Goal: Book appointment/travel/reservation

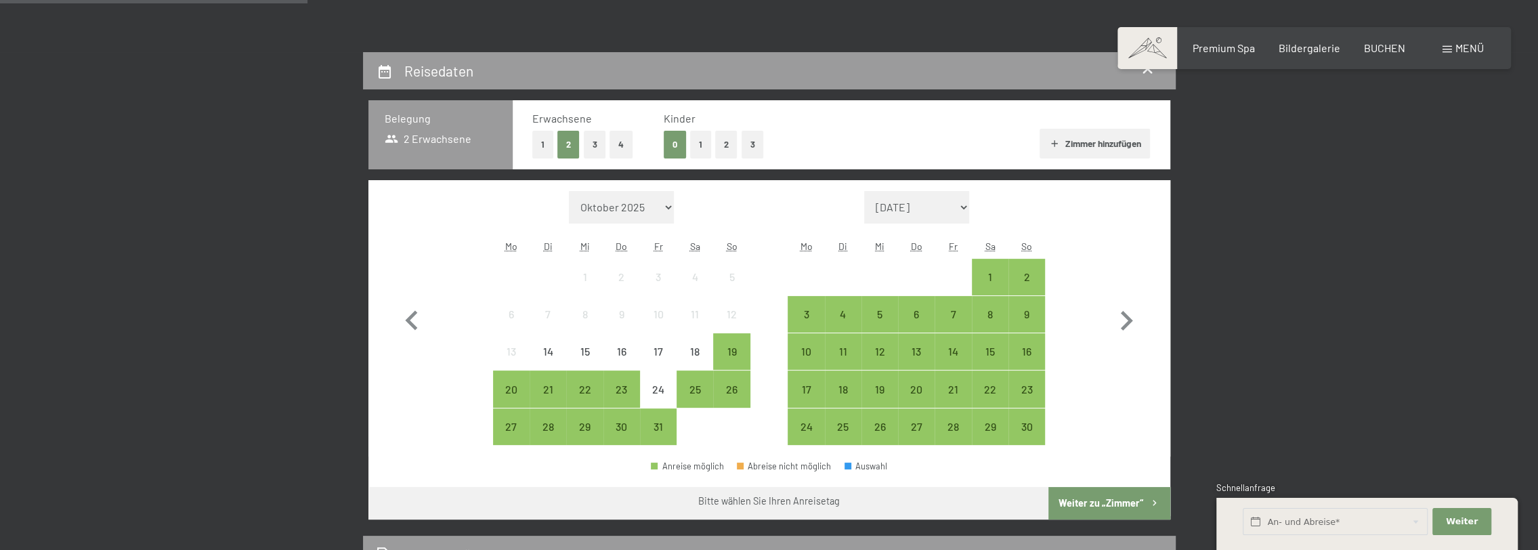
click at [701, 144] on button "1" at bounding box center [700, 145] width 21 height 28
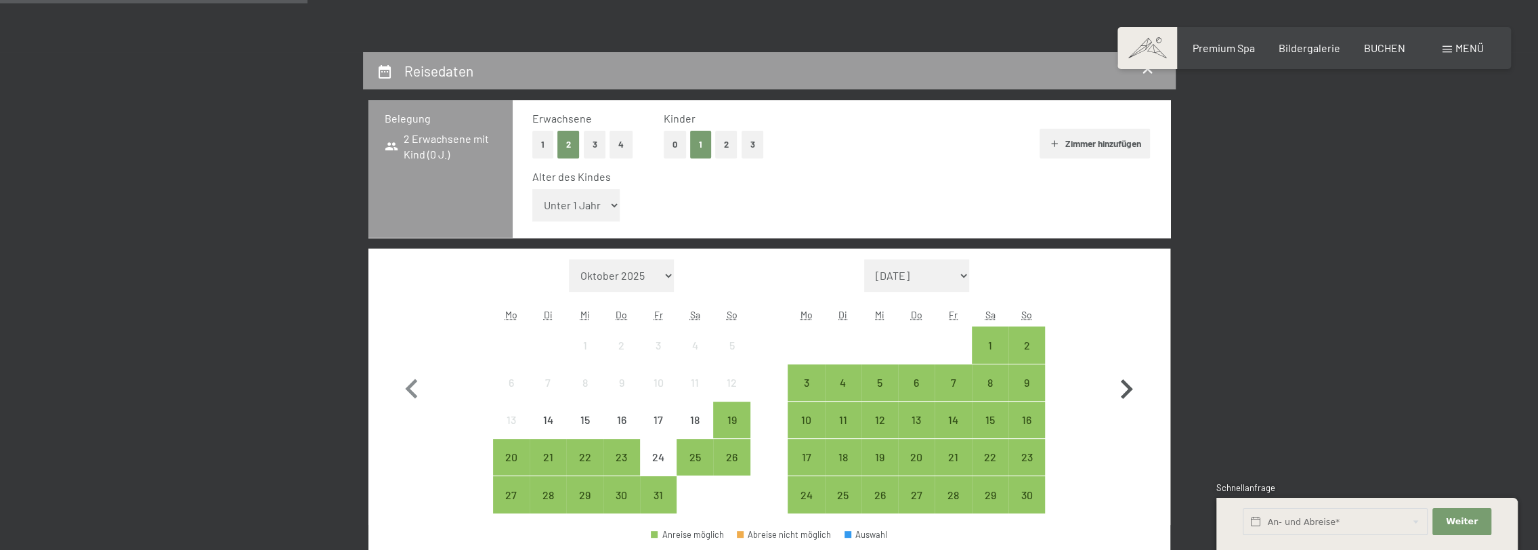
click at [1128, 383] on icon "button" at bounding box center [1126, 389] width 39 height 39
select select "2025-11-01"
select select "2025-12-01"
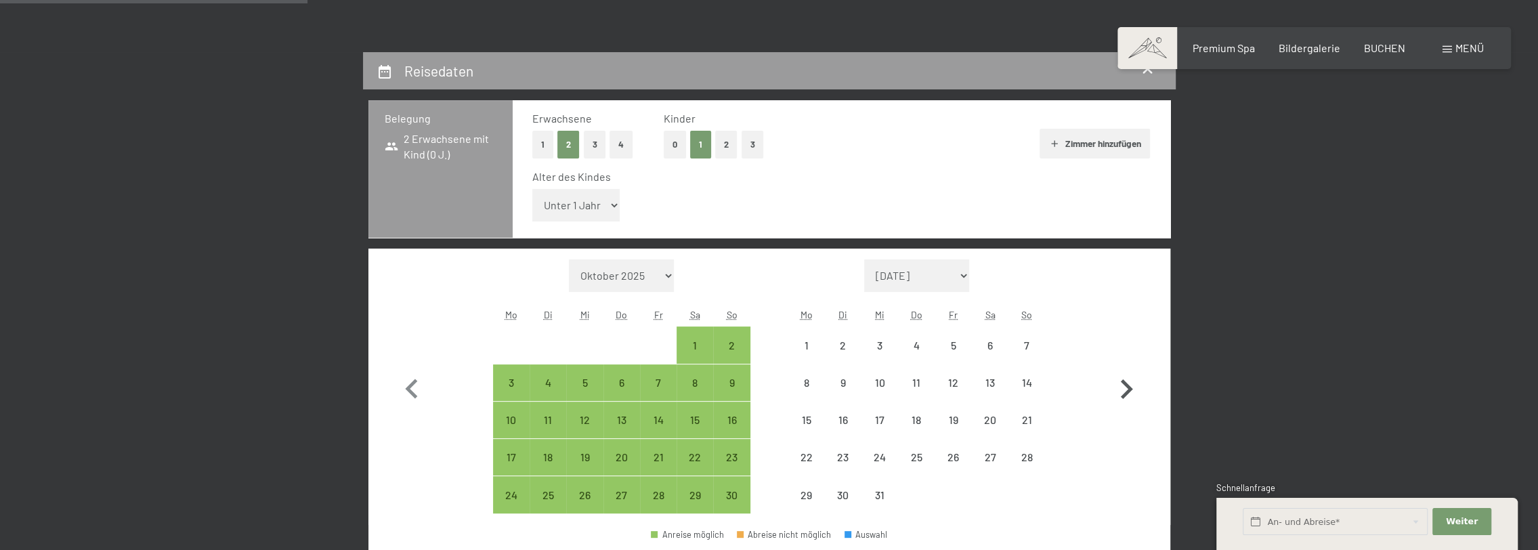
click at [1128, 383] on icon "button" at bounding box center [1126, 389] width 39 height 39
select select "2025-12-01"
select select "2026-01-01"
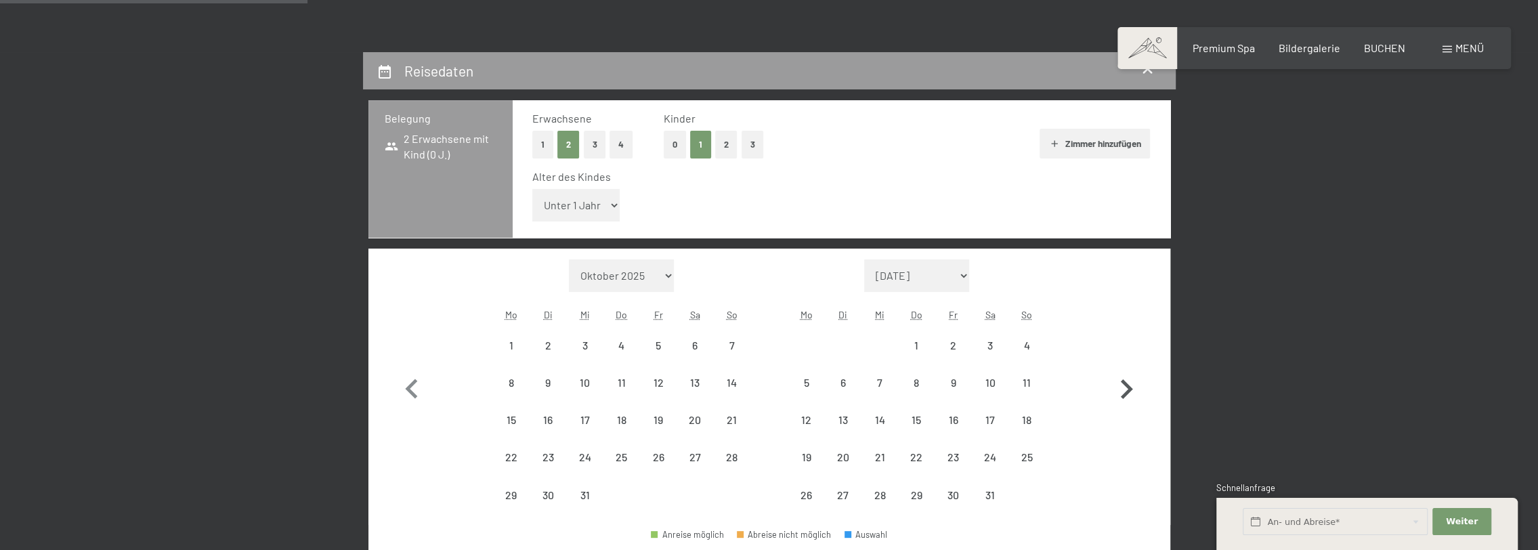
click at [1128, 383] on icon "button" at bounding box center [1126, 389] width 39 height 39
select select "2026-01-01"
select select "2026-02-01"
click at [1128, 383] on icon "button" at bounding box center [1126, 389] width 39 height 39
select select "2026-02-01"
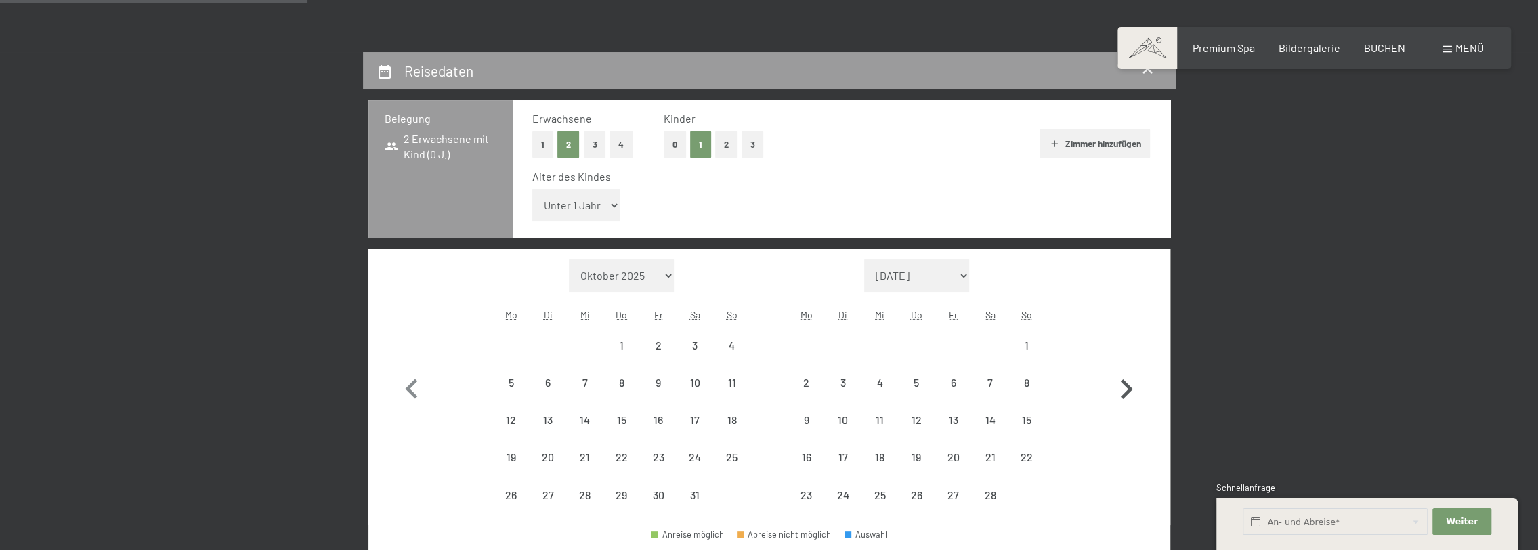
select select "2026-03-01"
select select "2026-02-01"
select select "2026-03-01"
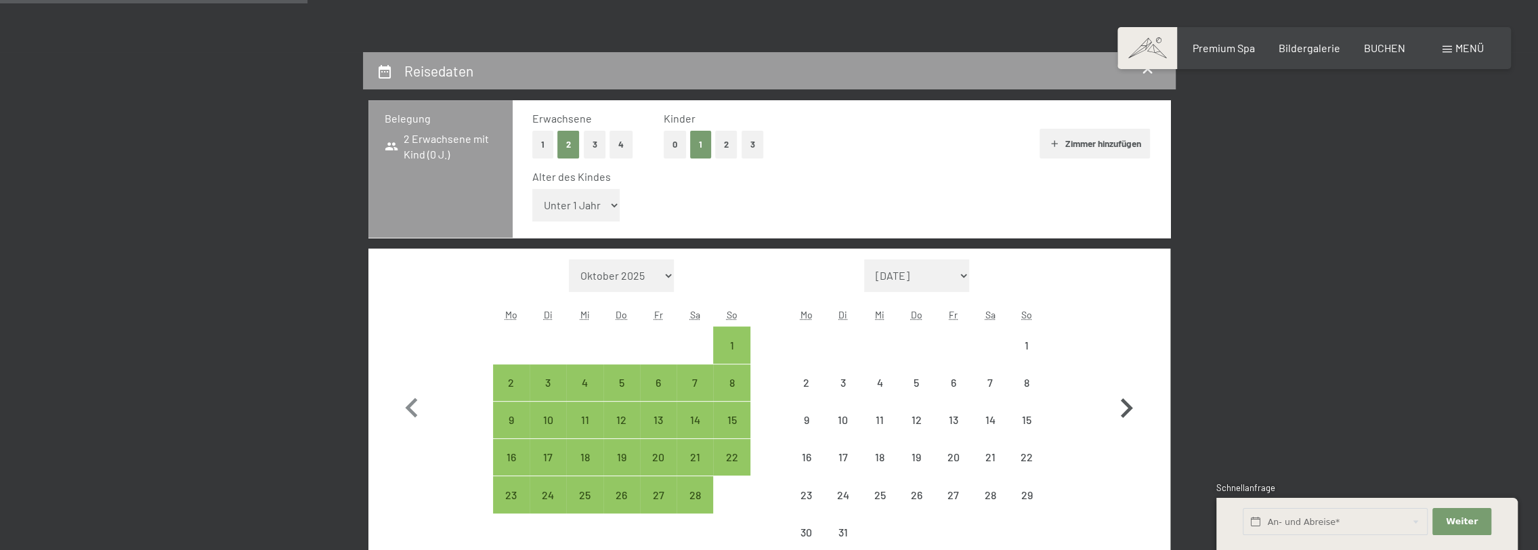
select select "2026-02-01"
select select "2026-03-01"
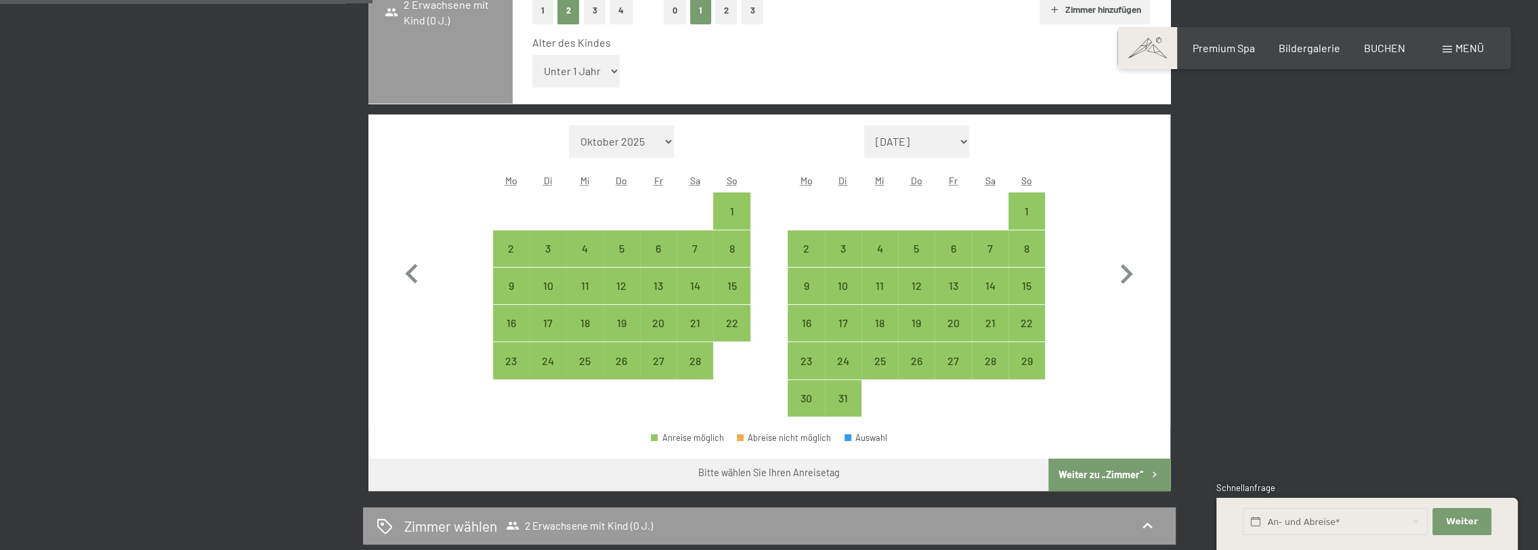
scroll to position [406, 0]
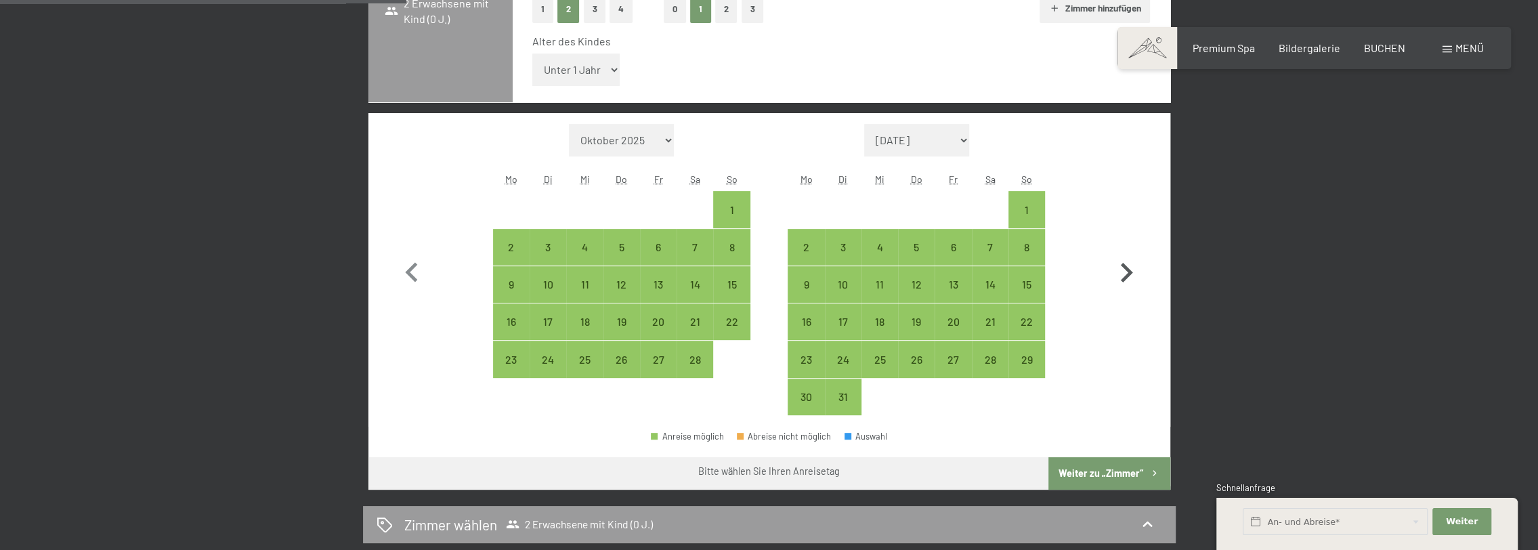
click at [1135, 268] on icon "button" at bounding box center [1126, 272] width 39 height 39
select select "2026-03-01"
select select "2026-04-01"
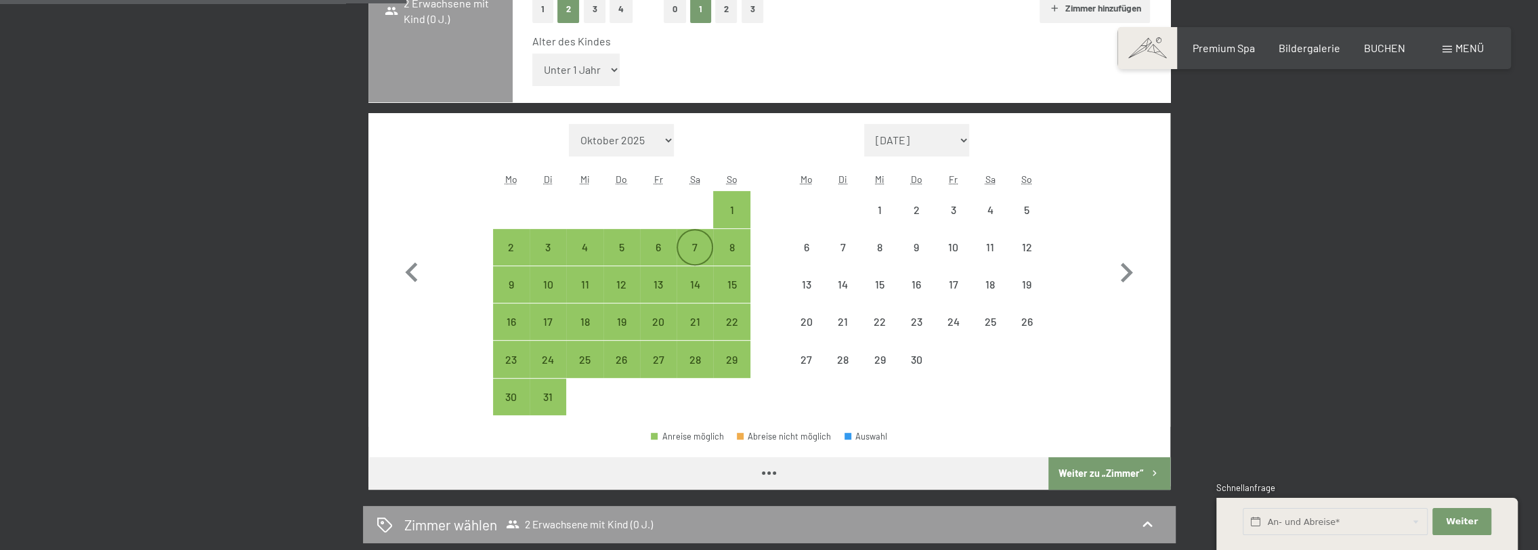
select select "2026-03-01"
select select "2026-04-01"
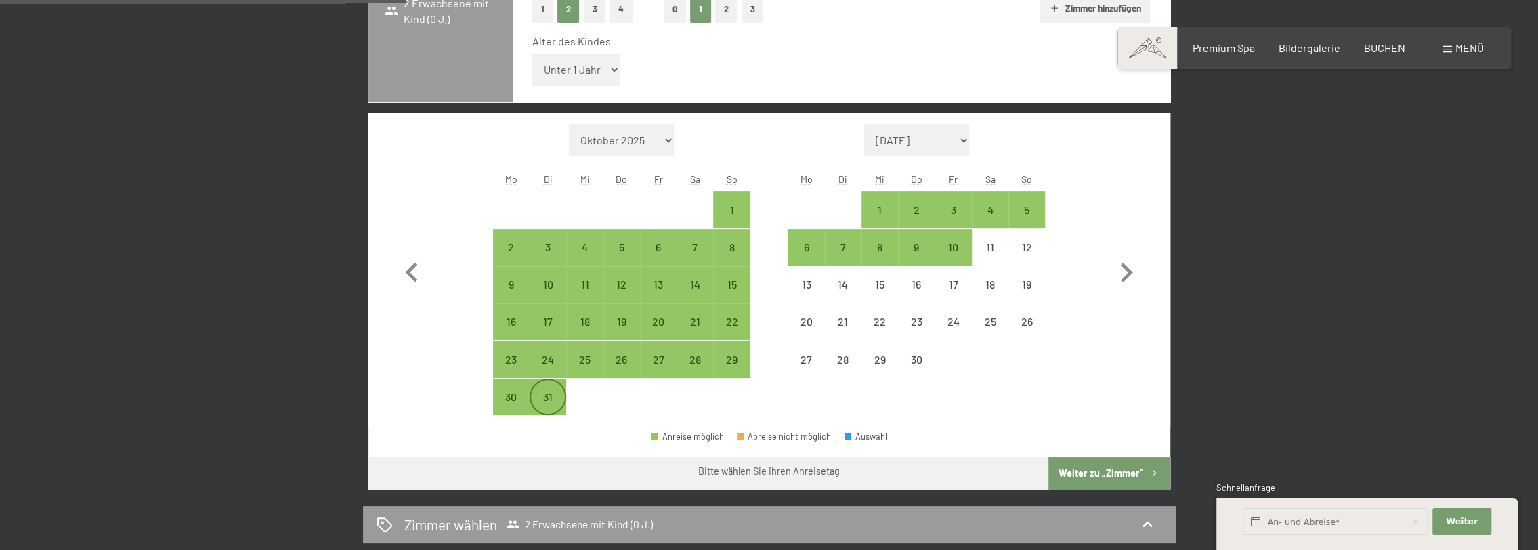
click at [542, 392] on div "31" at bounding box center [548, 409] width 34 height 34
select select "2026-03-01"
select select "2026-04-01"
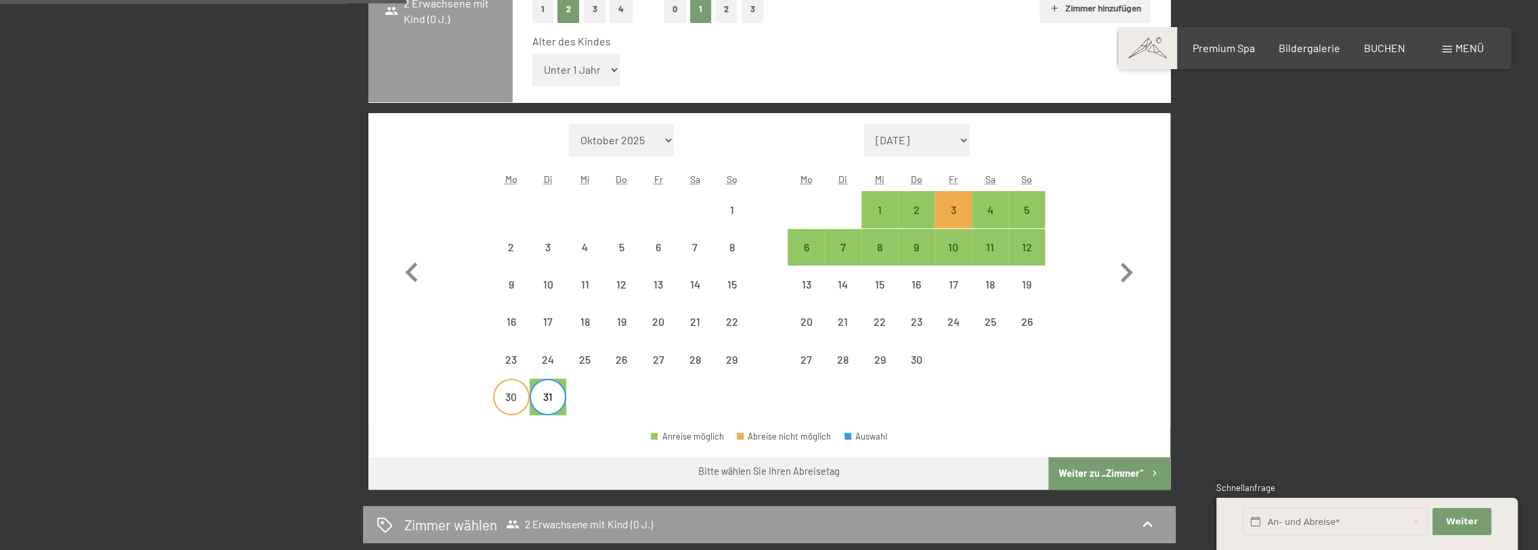
click at [514, 400] on div "30" at bounding box center [511, 409] width 34 height 34
select select "2026-03-01"
select select "2026-04-01"
click at [513, 400] on div "30" at bounding box center [511, 409] width 34 height 34
select select "2026-03-01"
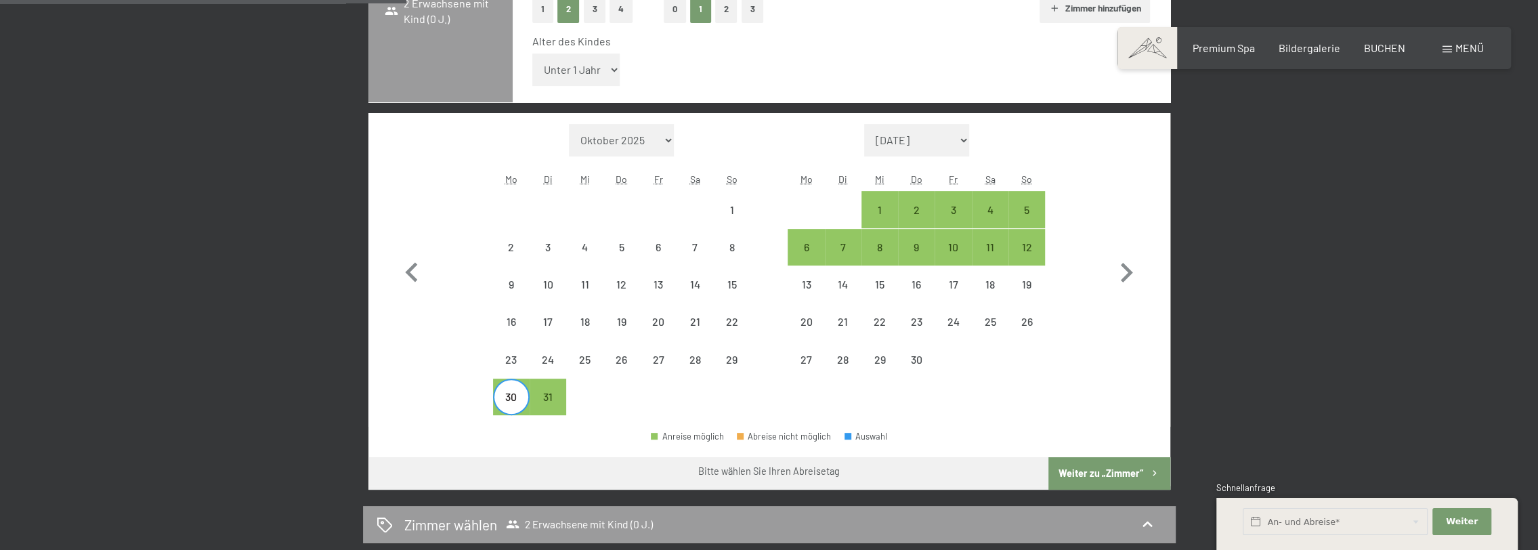
select select "2026-04-01"
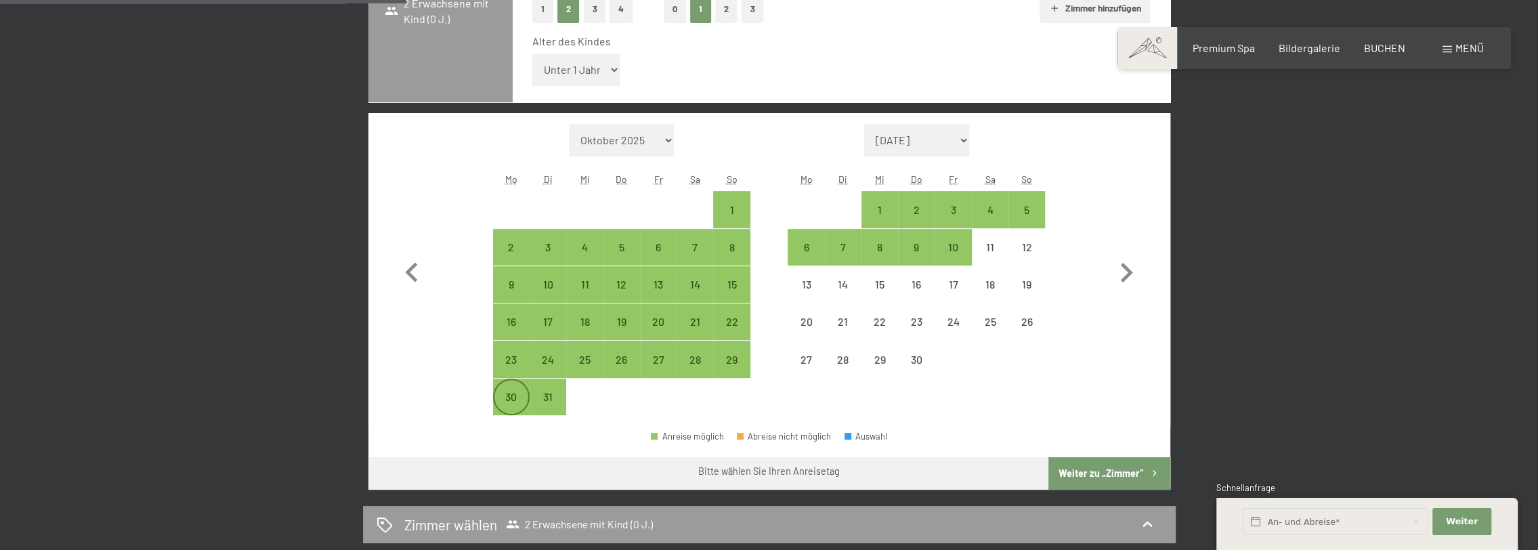
click at [504, 395] on div "30" at bounding box center [511, 409] width 34 height 34
select select "2026-03-01"
select select "2026-04-01"
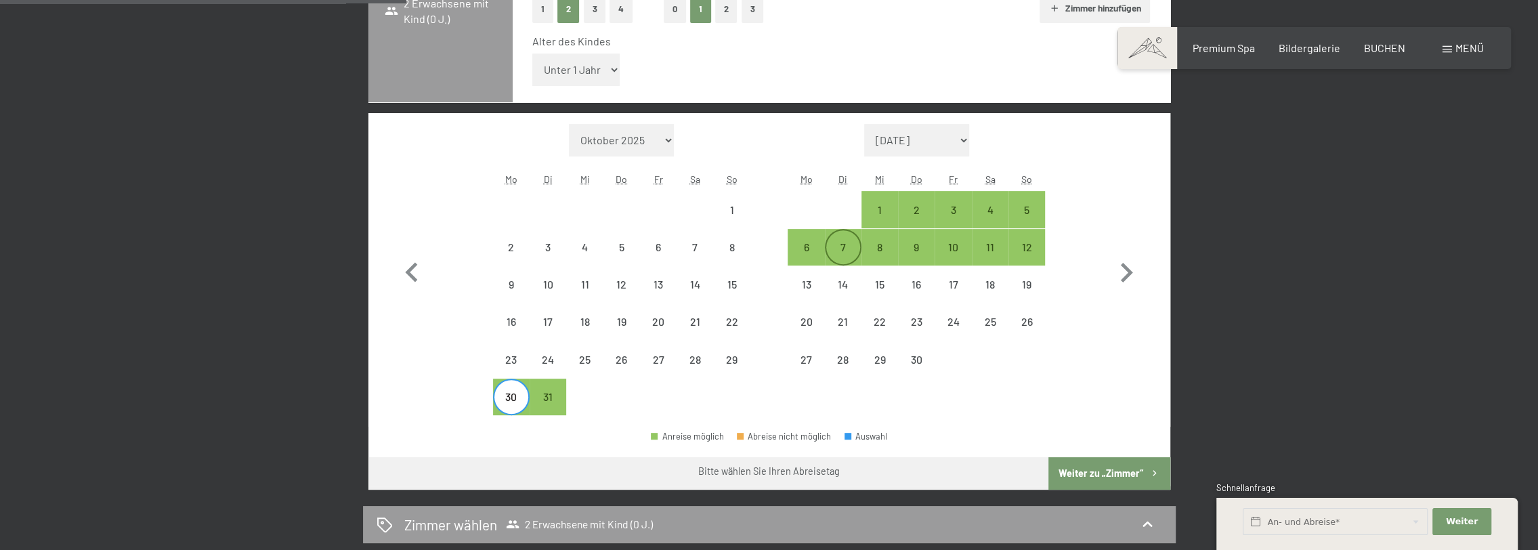
click at [845, 247] on div "7" at bounding box center [843, 259] width 34 height 34
select select "2026-03-01"
select select "2026-04-01"
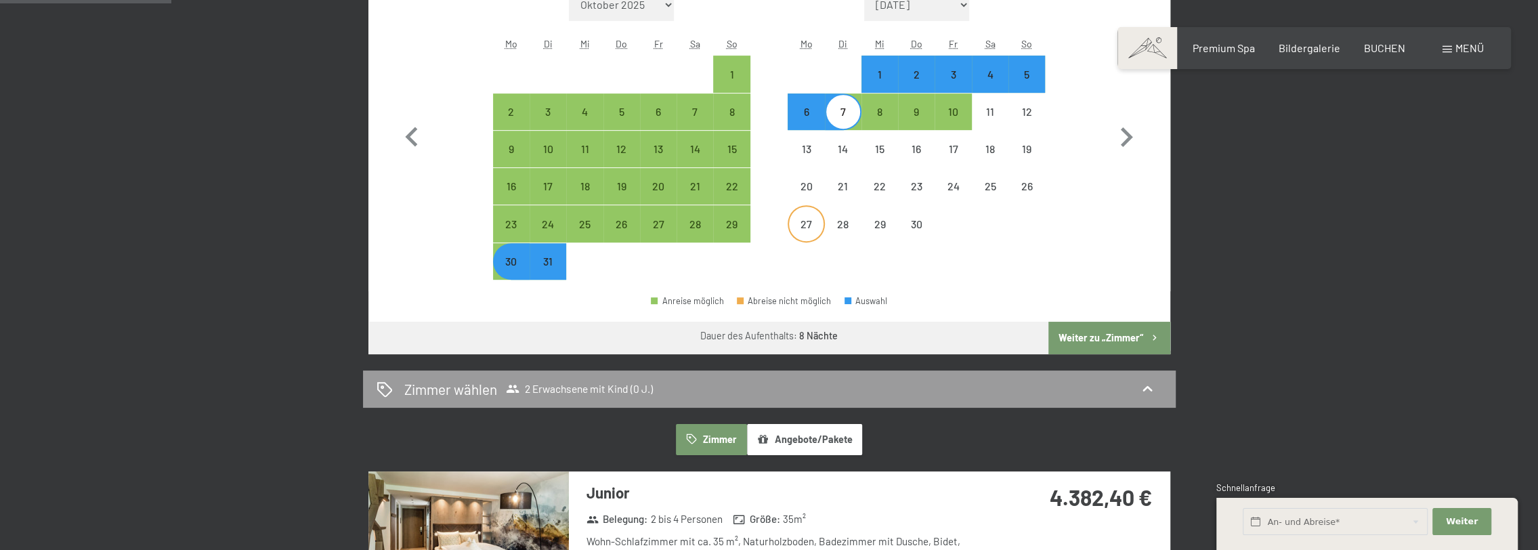
scroll to position [610, 0]
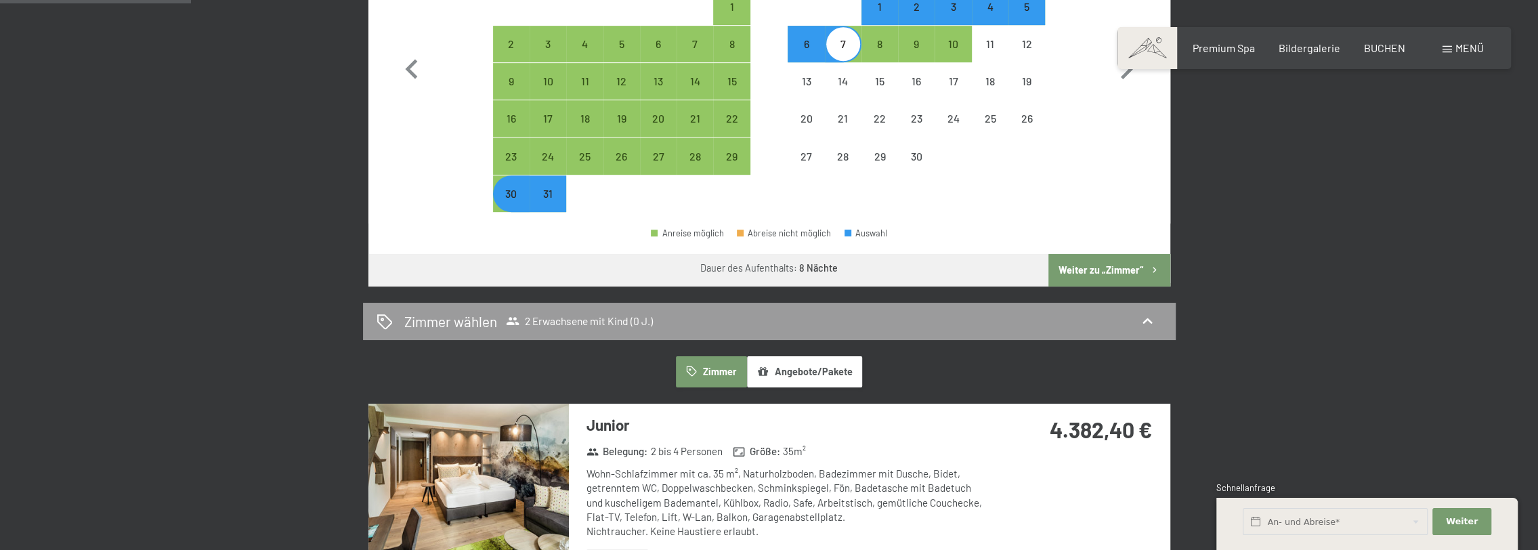
click at [1107, 271] on button "Weiter zu „Zimmer“" at bounding box center [1109, 270] width 121 height 33
select select "2026-03-01"
select select "2026-04-01"
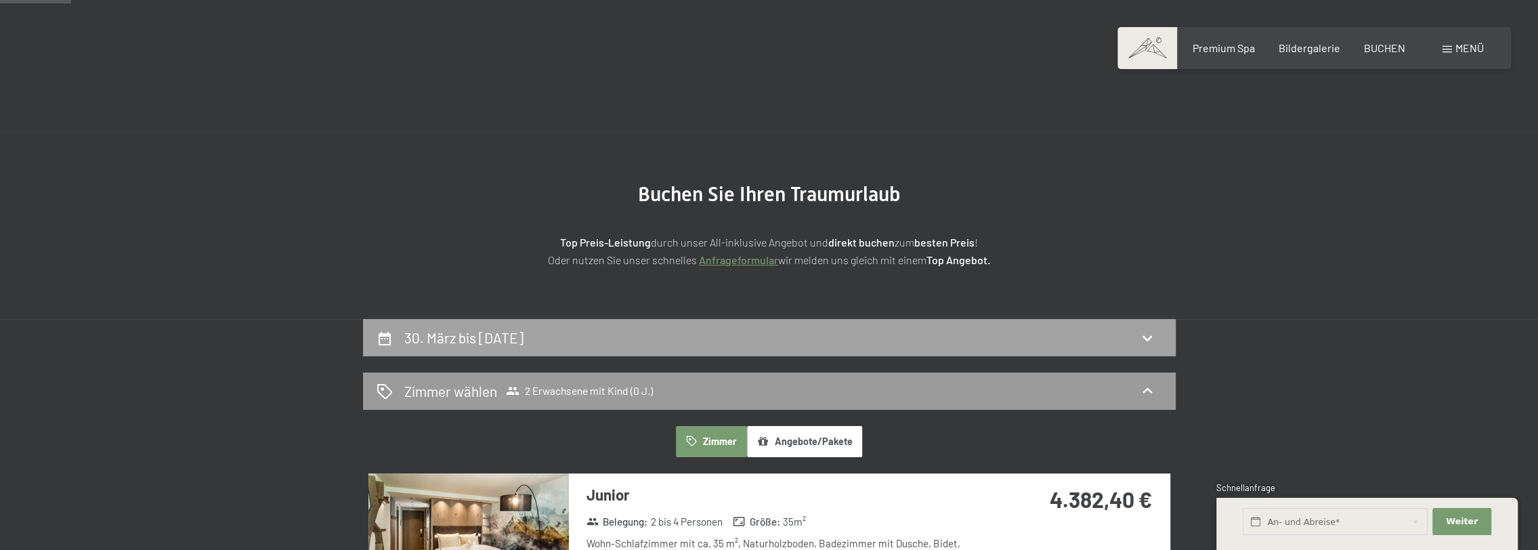
scroll to position [0, 0]
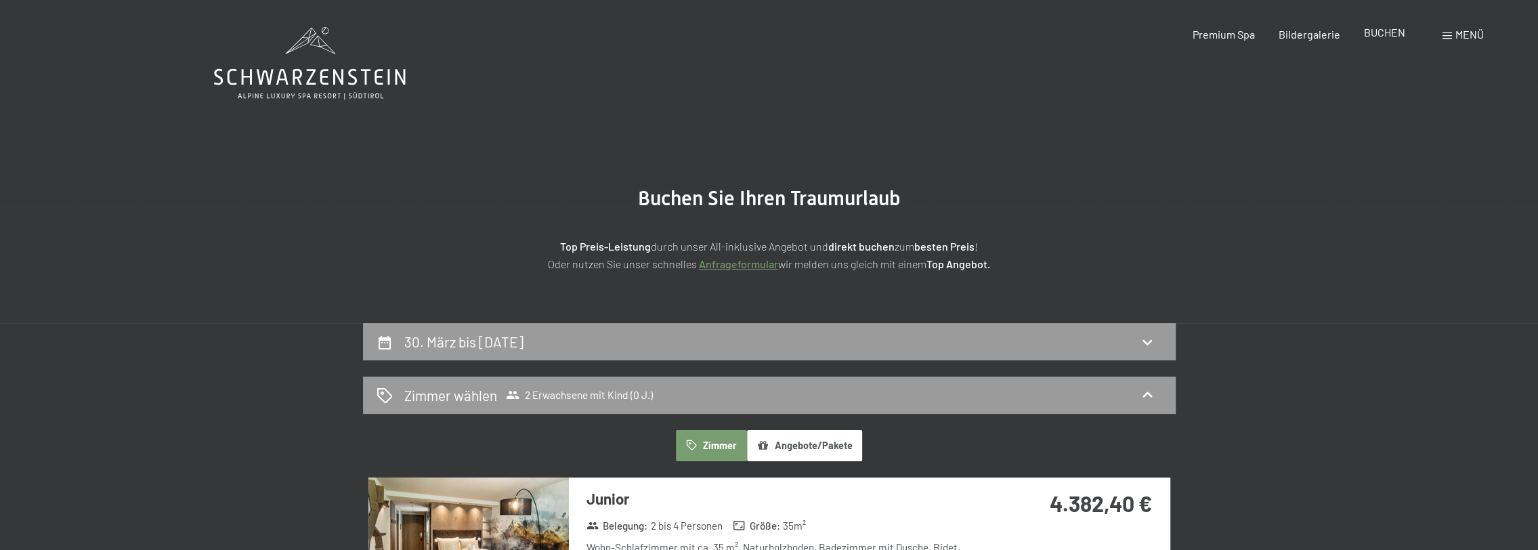
click at [1380, 35] on span "BUCHEN" at bounding box center [1384, 32] width 41 height 13
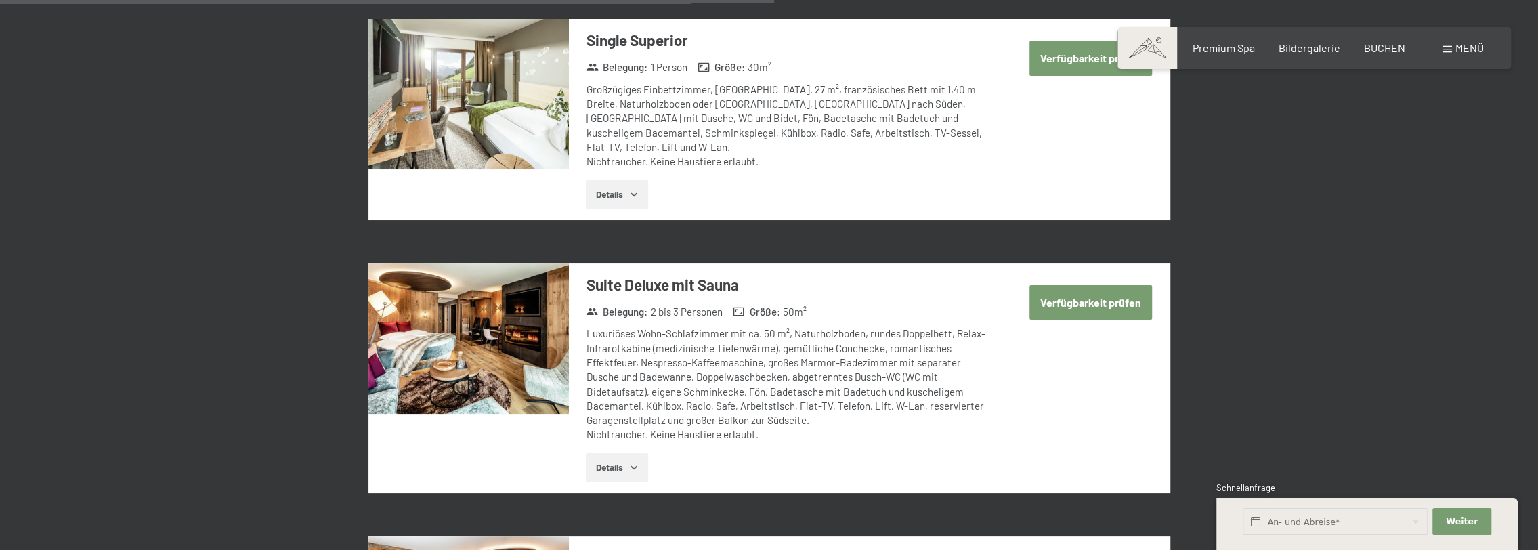
scroll to position [2371, 0]
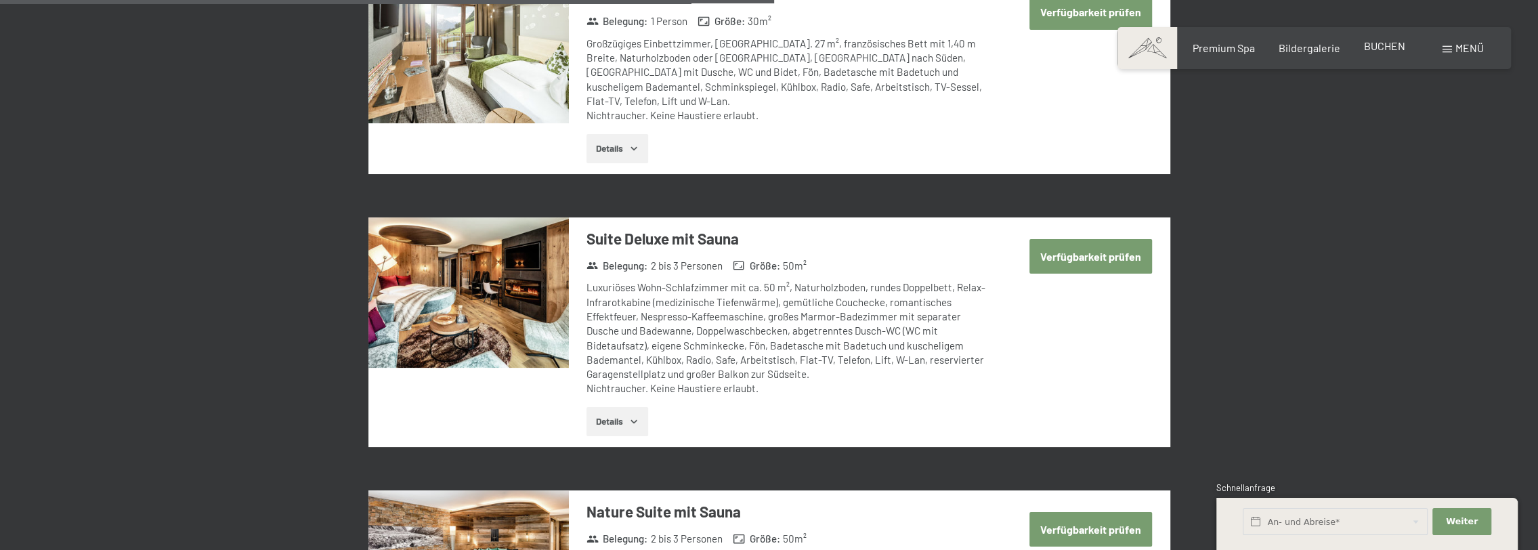
click at [1385, 46] on span "BUCHEN" at bounding box center [1384, 45] width 41 height 13
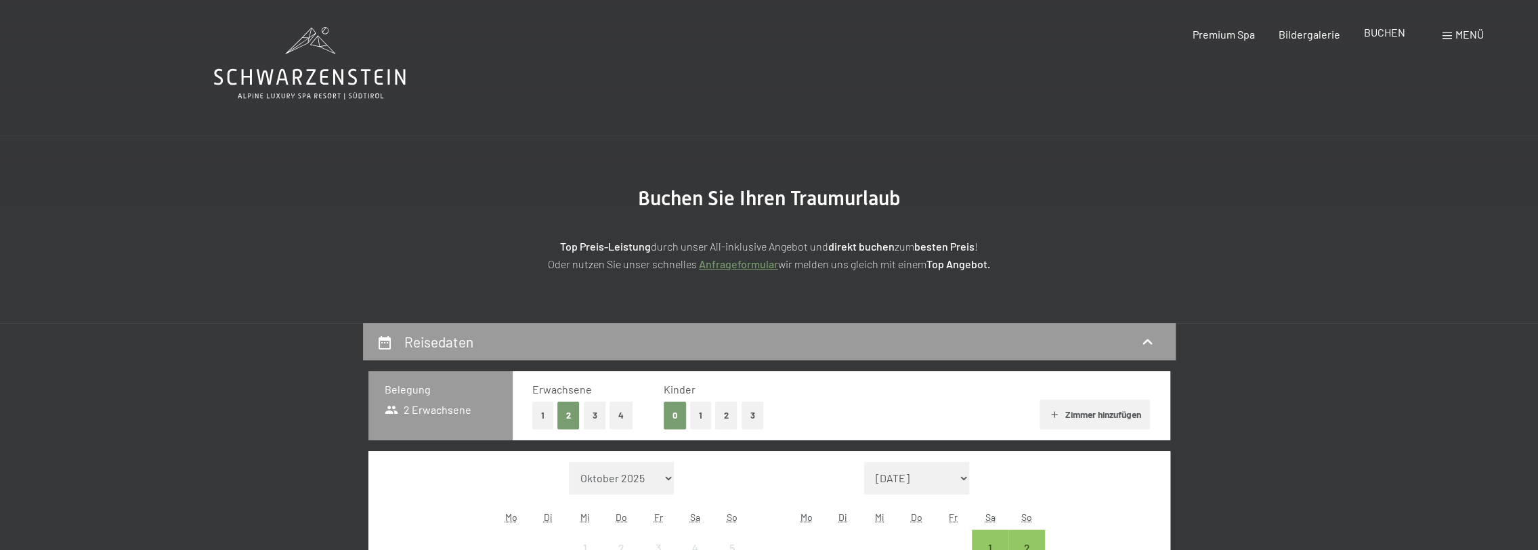
click at [1378, 37] on span "BUCHEN" at bounding box center [1384, 32] width 41 height 13
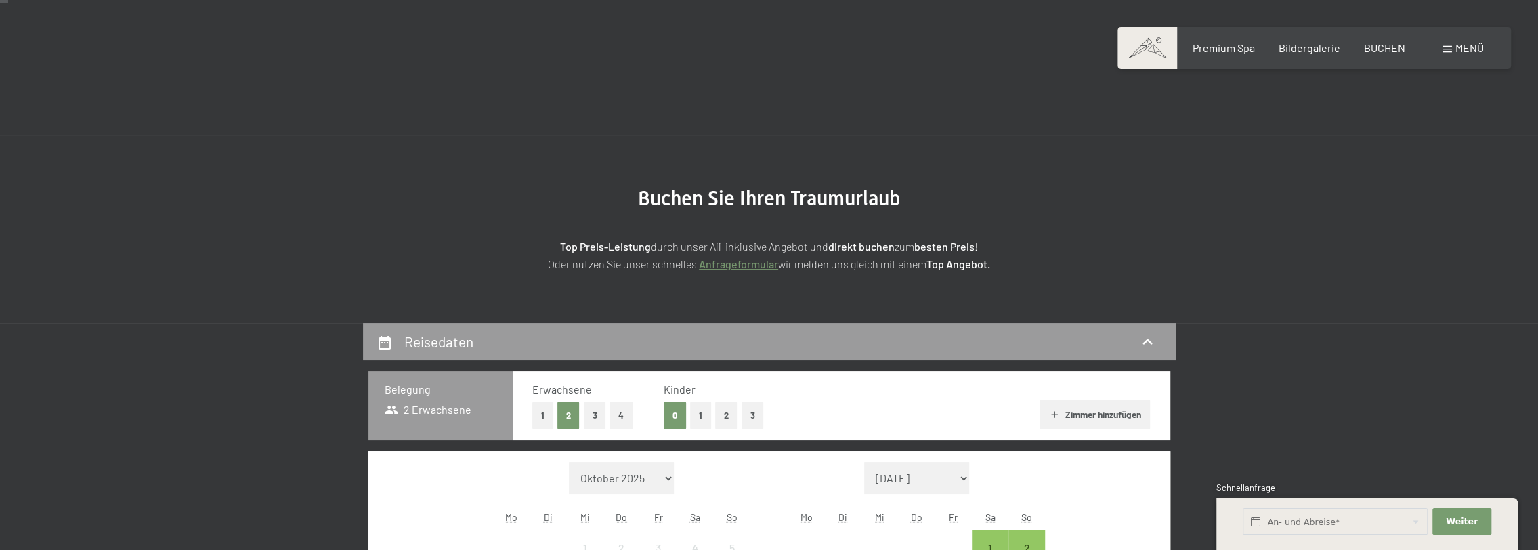
scroll to position [68, 0]
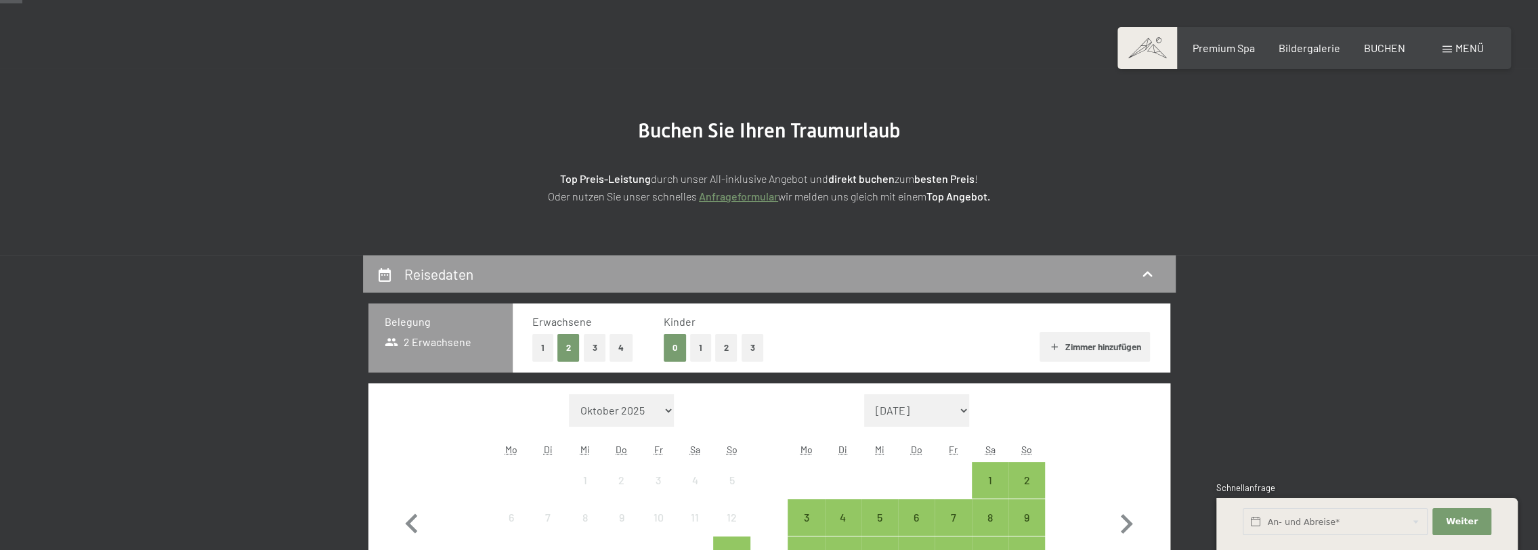
click at [733, 196] on link "Anfrageformular" at bounding box center [738, 196] width 79 height 13
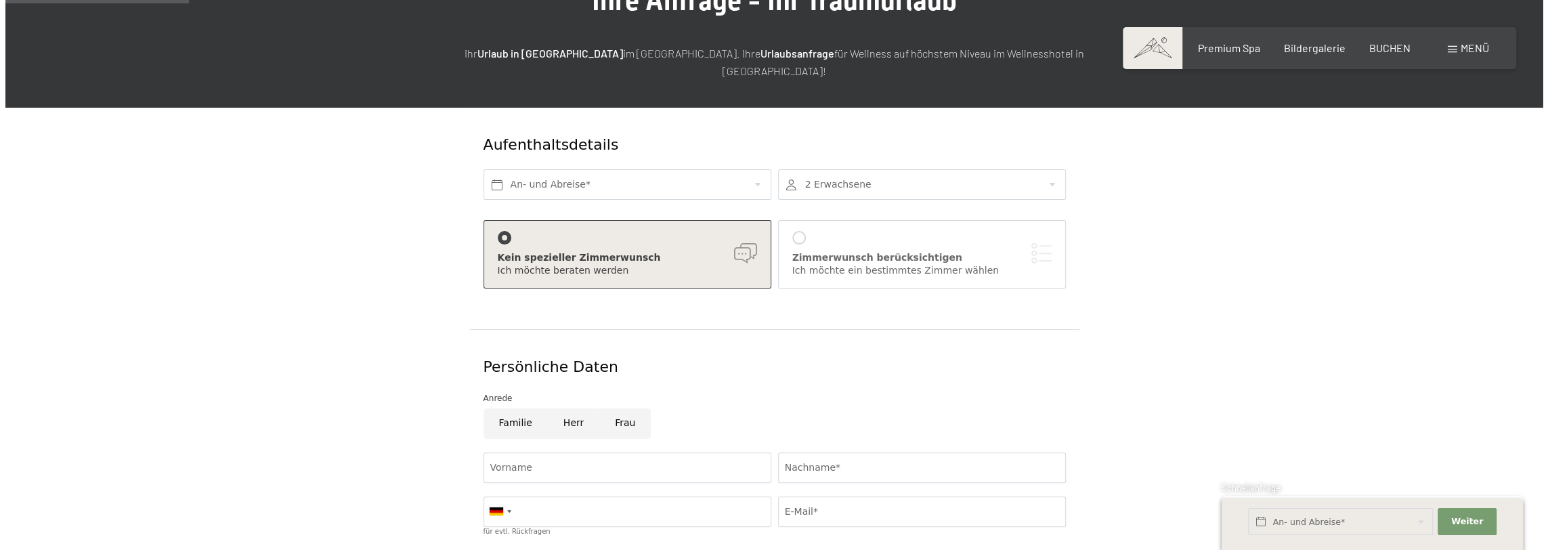
scroll to position [135, 0]
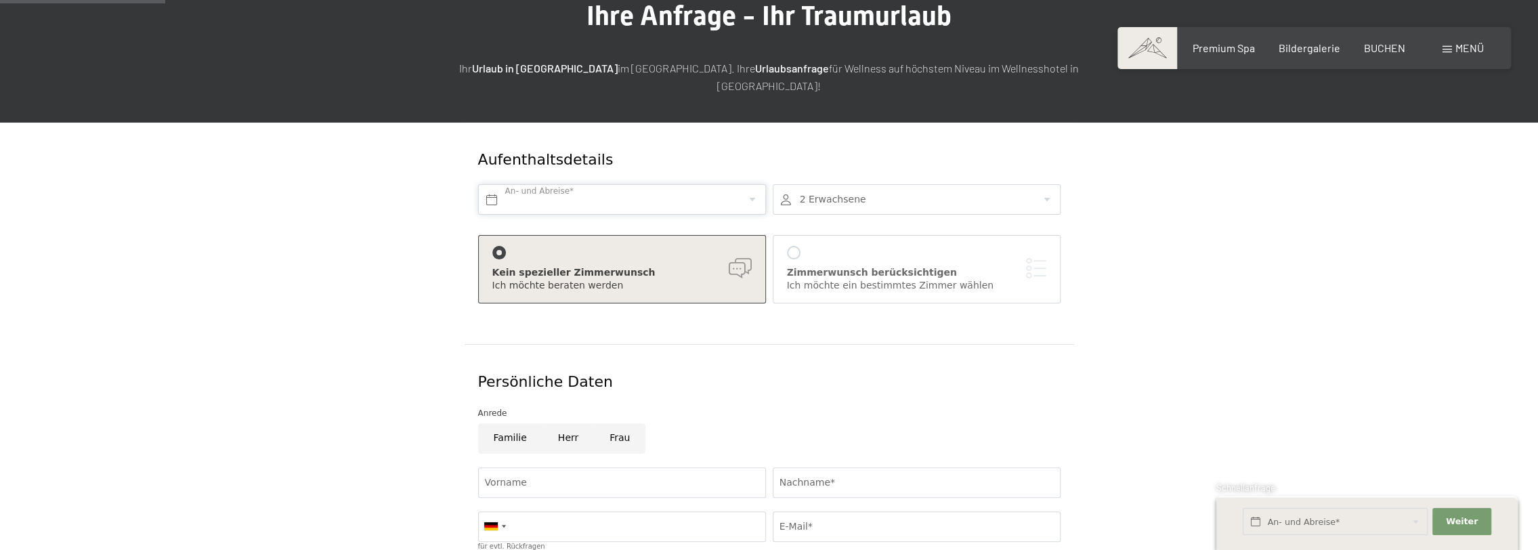
click at [606, 184] on input "text" at bounding box center [622, 199] width 288 height 30
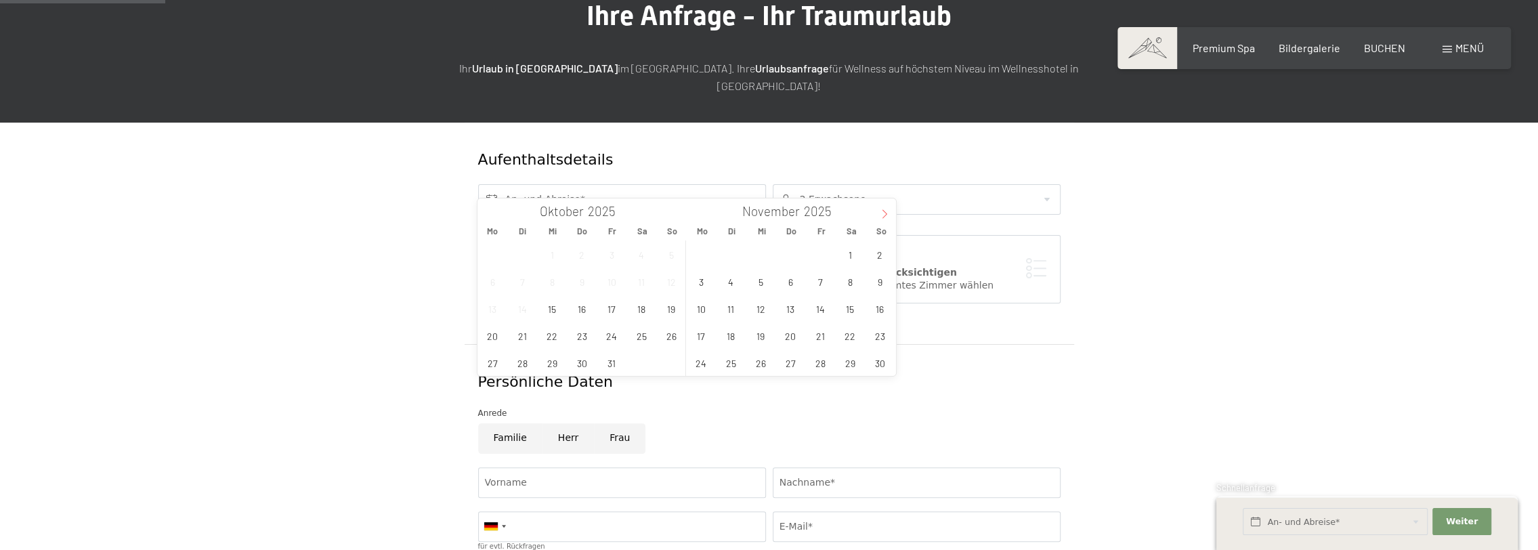
click at [883, 214] on icon at bounding box center [884, 213] width 9 height 9
type input "2026"
click at [883, 214] on icon at bounding box center [884, 213] width 9 height 9
type input "2026"
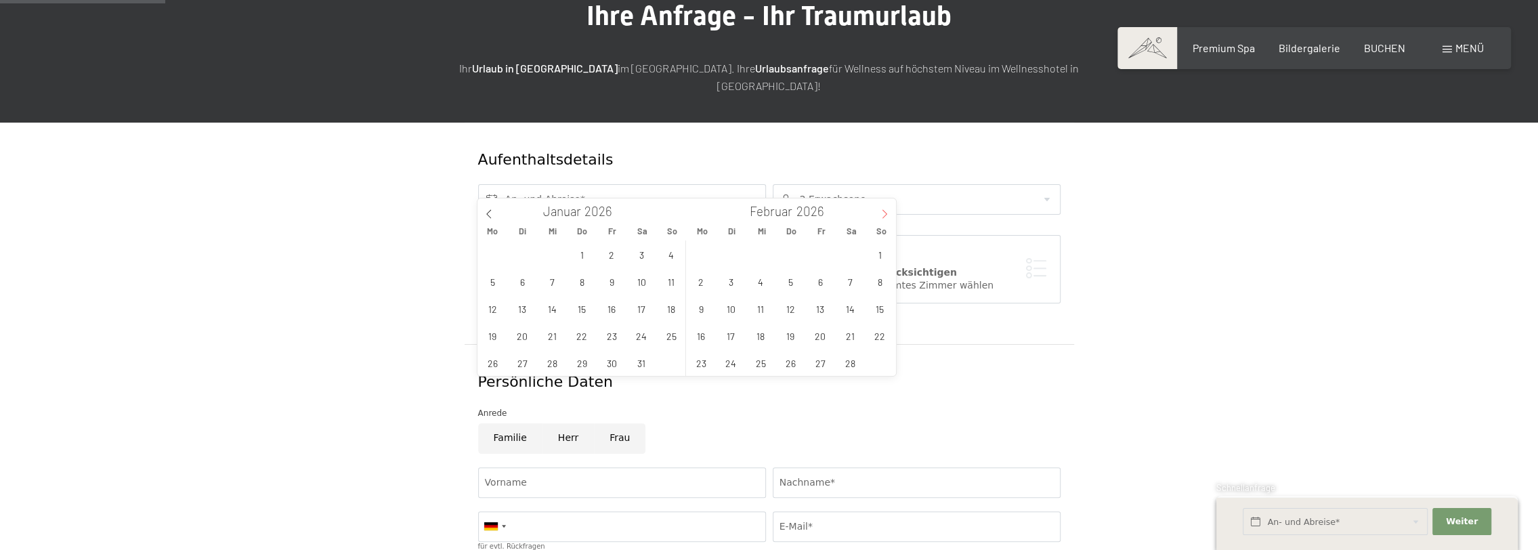
click at [883, 214] on icon at bounding box center [884, 213] width 9 height 9
click at [499, 386] on span "30" at bounding box center [493, 390] width 26 height 26
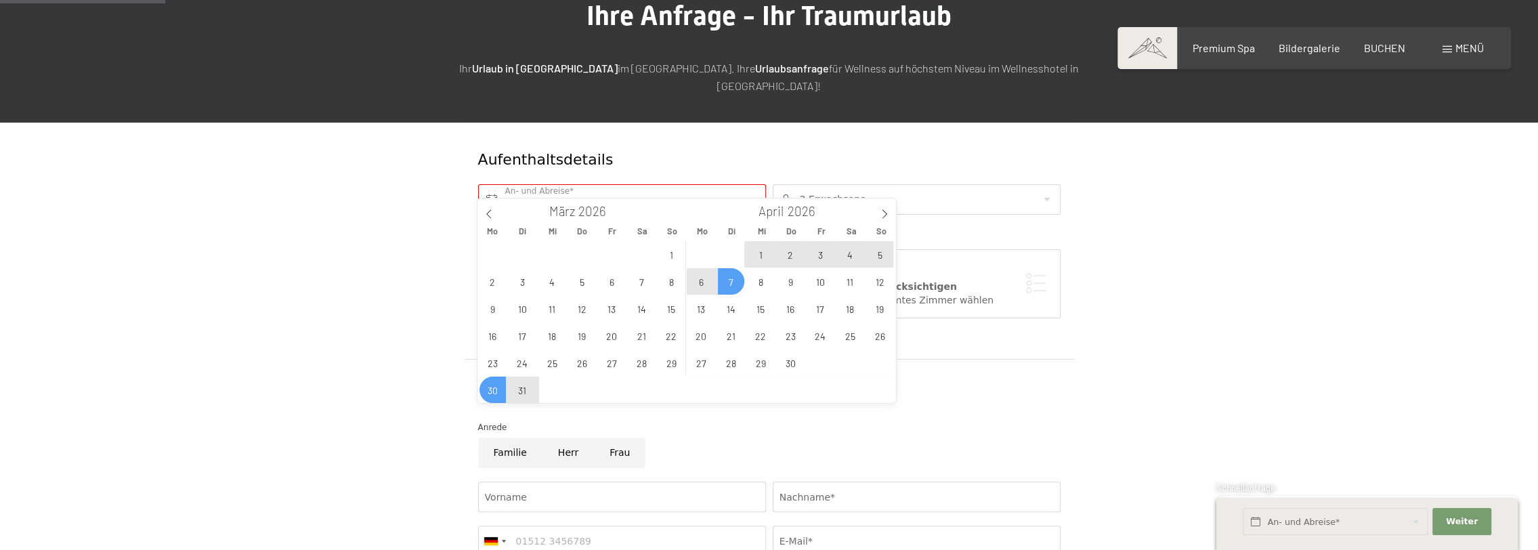
click at [735, 282] on span "7" at bounding box center [731, 281] width 26 height 26
type input "Mo. 30.03.2026 - Di. 07.04.2026"
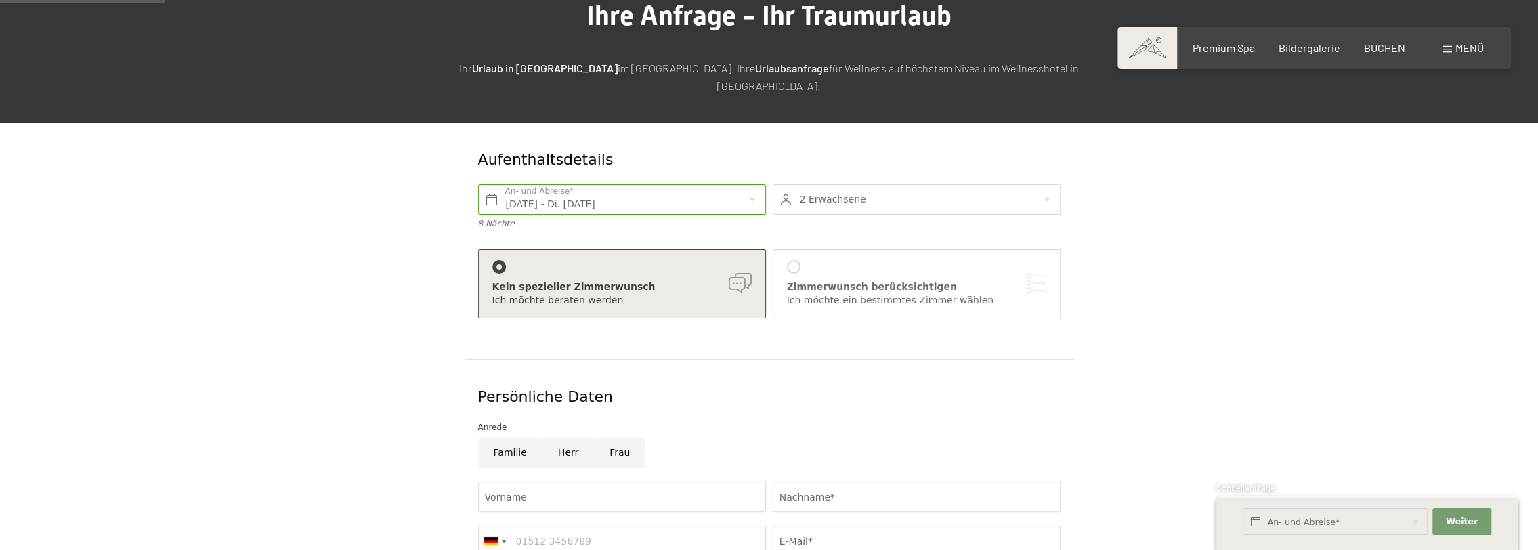
click at [889, 184] on div at bounding box center [917, 199] width 288 height 30
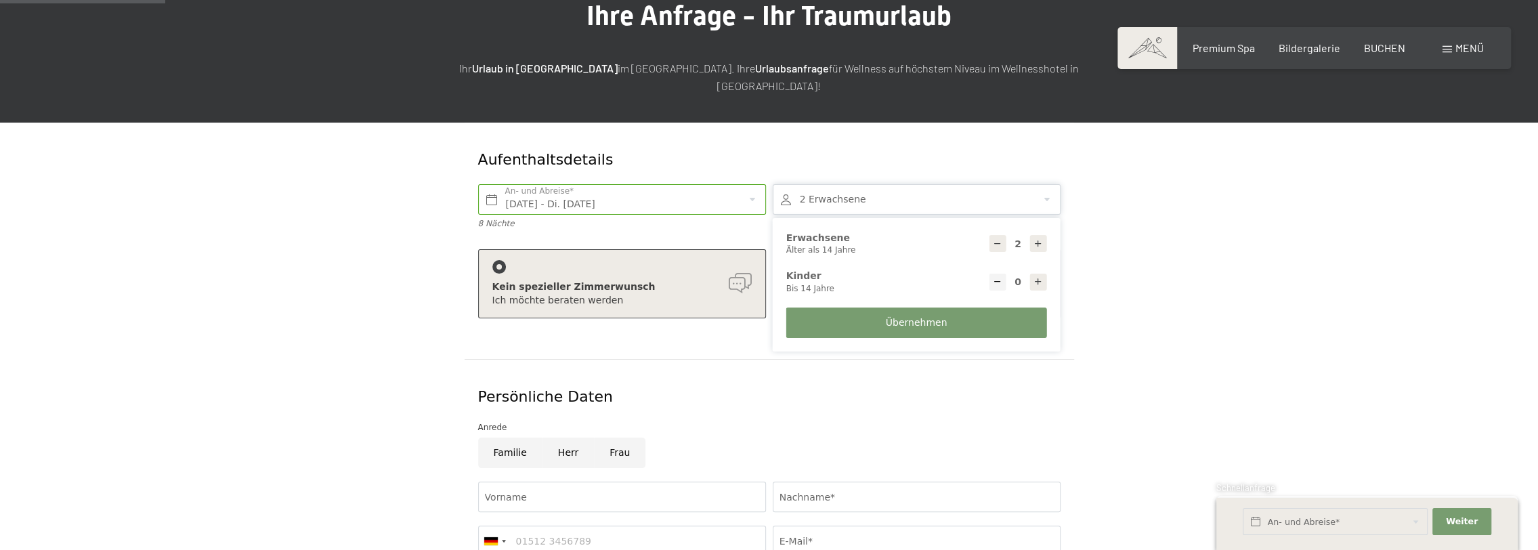
click at [1039, 277] on icon at bounding box center [1038, 281] width 9 height 9
type input "1"
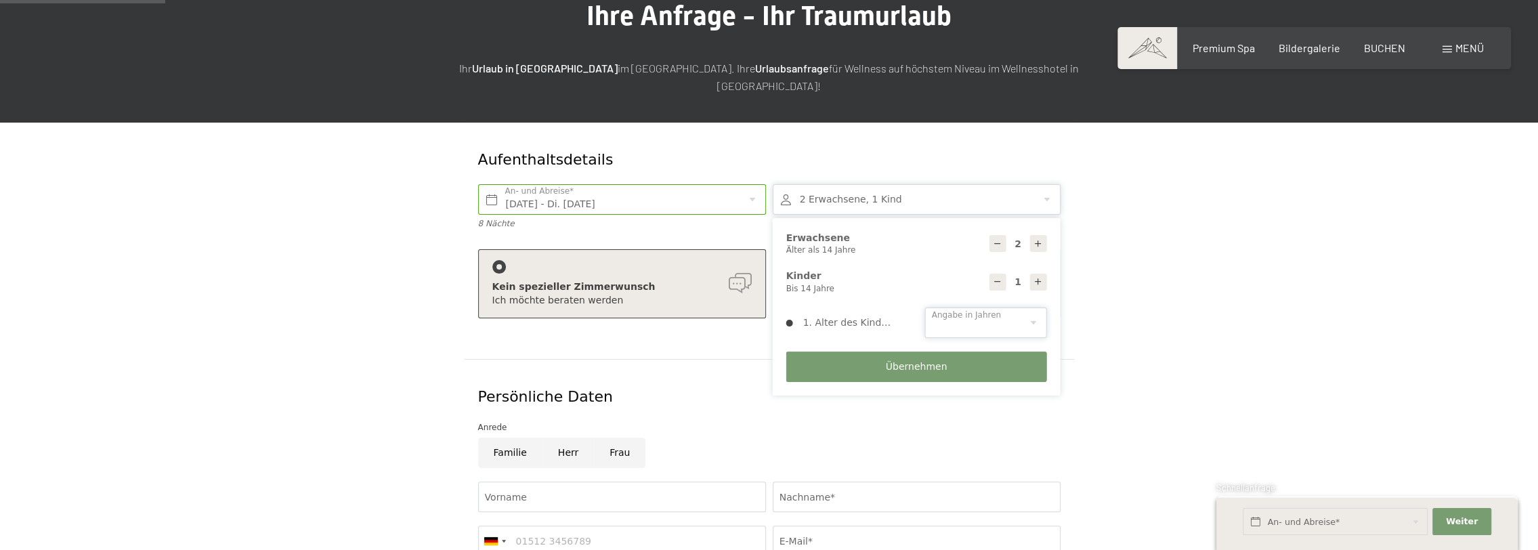
click at [1028, 308] on select "0 1 2 3 4 5 6 7 8 9 10 11 12 13 14" at bounding box center [986, 323] width 122 height 30
select select "11"
click at [925, 308] on select "0 1 2 3 4 5 6 7 8 9 10 11 12 13 14" at bounding box center [986, 323] width 122 height 30
click at [946, 352] on button "Übernehmen" at bounding box center [916, 367] width 261 height 30
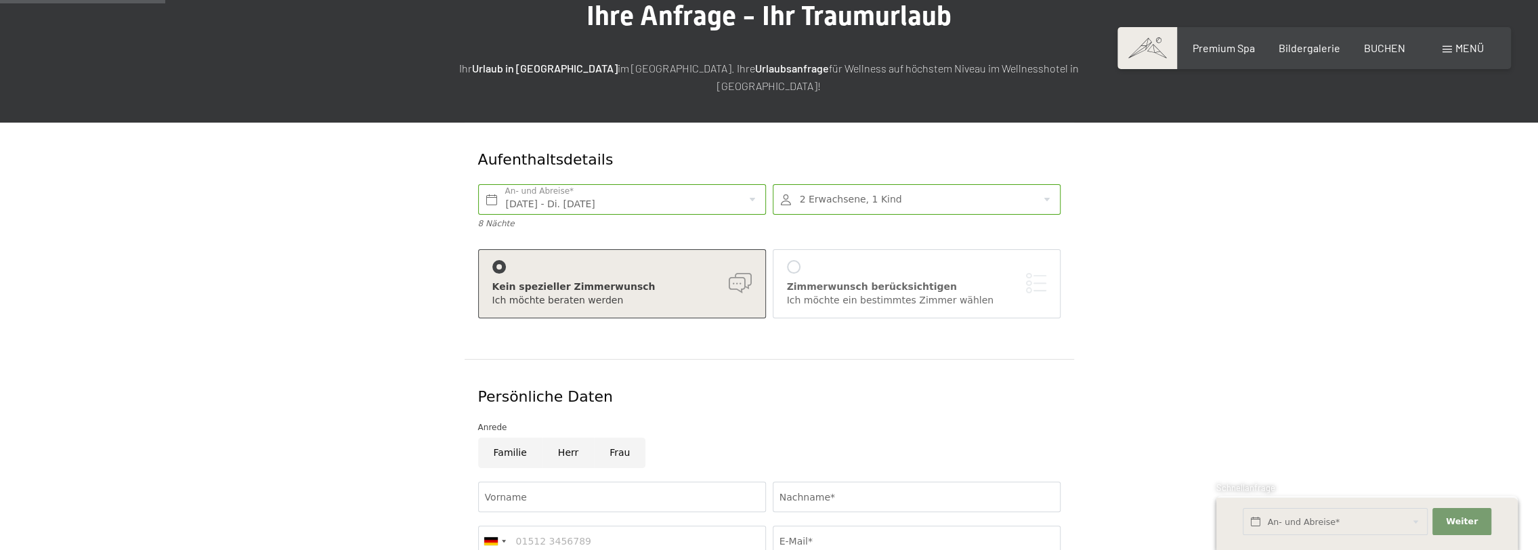
click at [792, 260] on div at bounding box center [794, 267] width 14 height 14
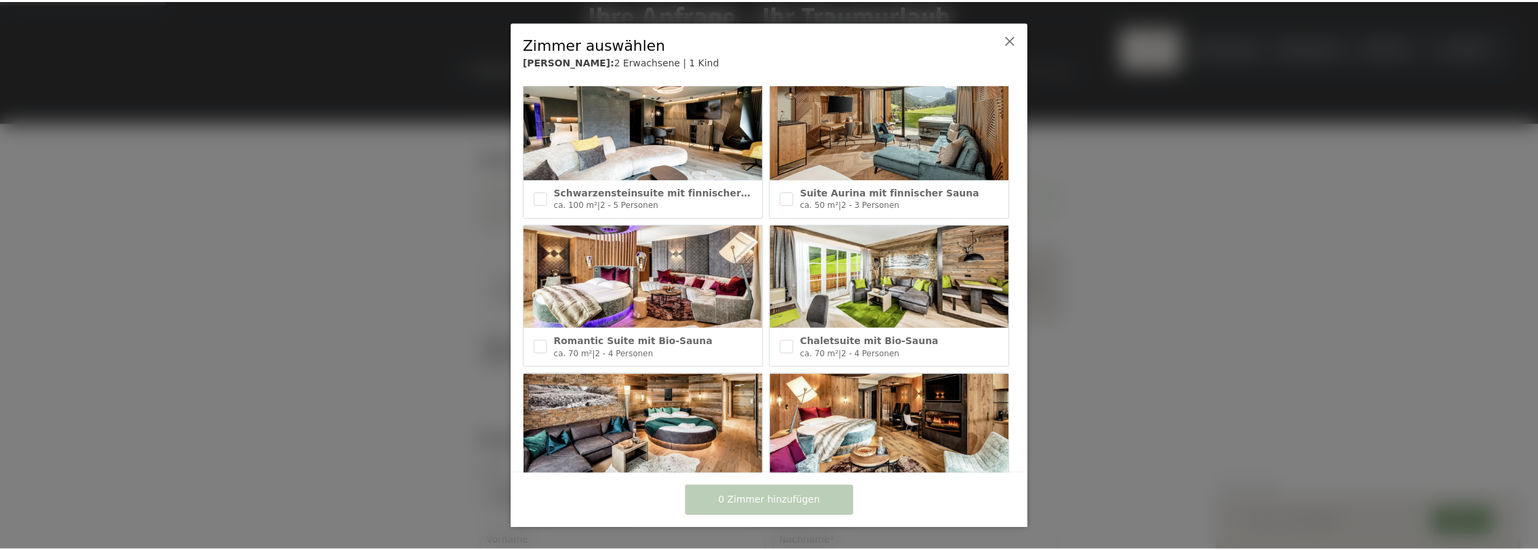
scroll to position [0, 0]
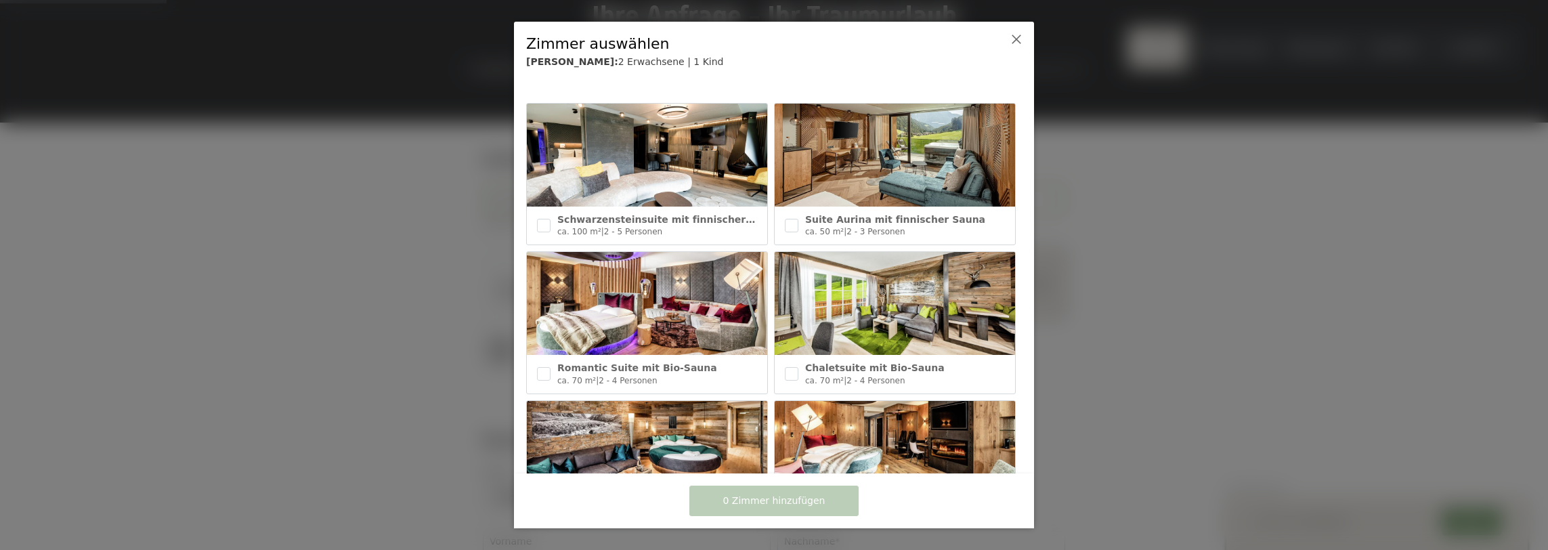
click at [871, 163] on img at bounding box center [895, 155] width 240 height 103
checkbox input "true"
click at [694, 279] on img at bounding box center [647, 303] width 240 height 103
click at [665, 297] on img at bounding box center [647, 303] width 240 height 103
checkbox input "false"
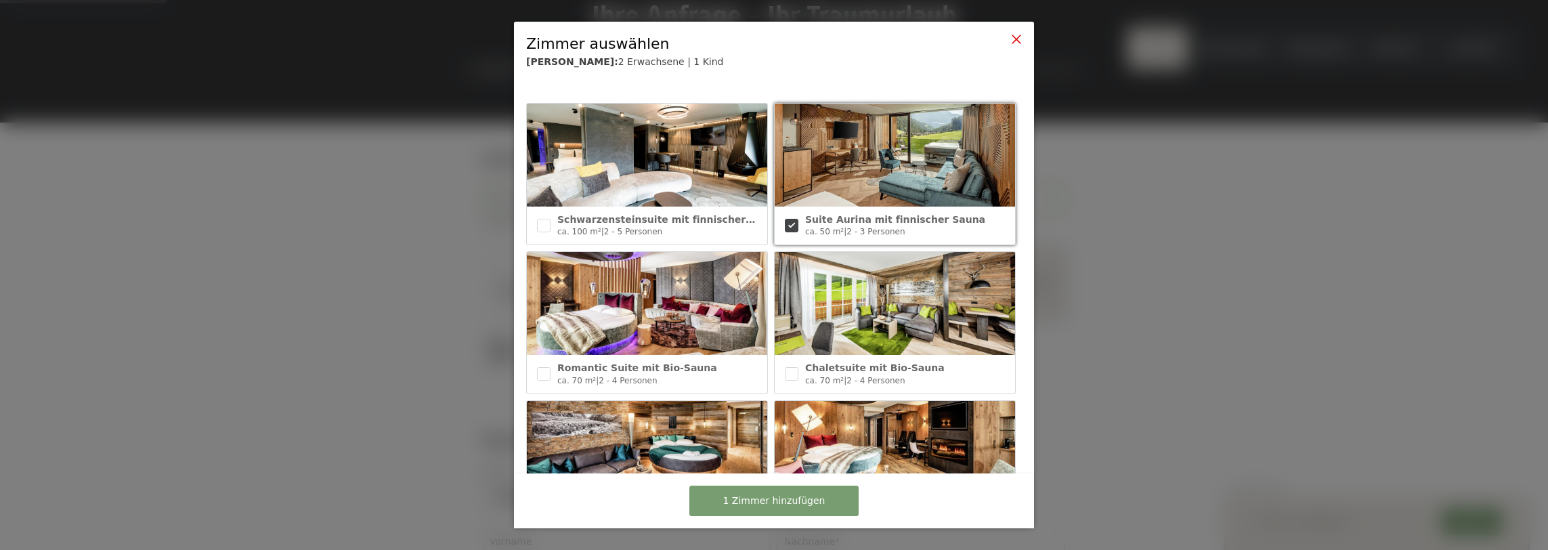
click at [1016, 41] on icon at bounding box center [1016, 39] width 11 height 11
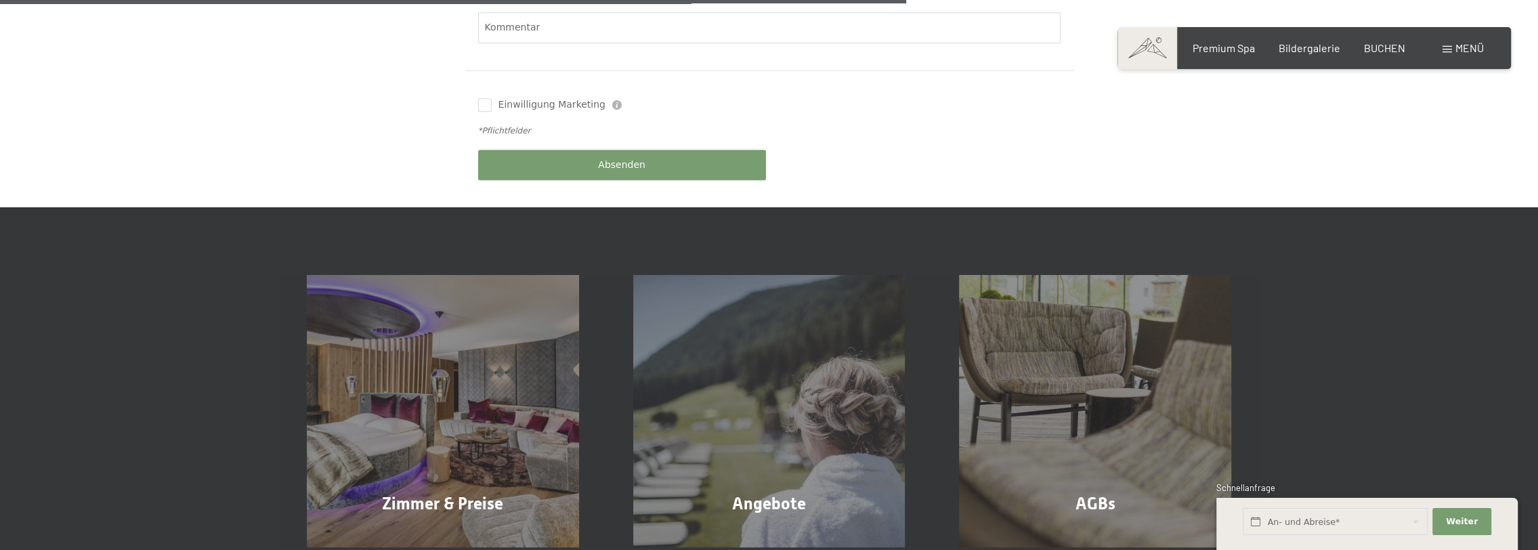
scroll to position [813, 0]
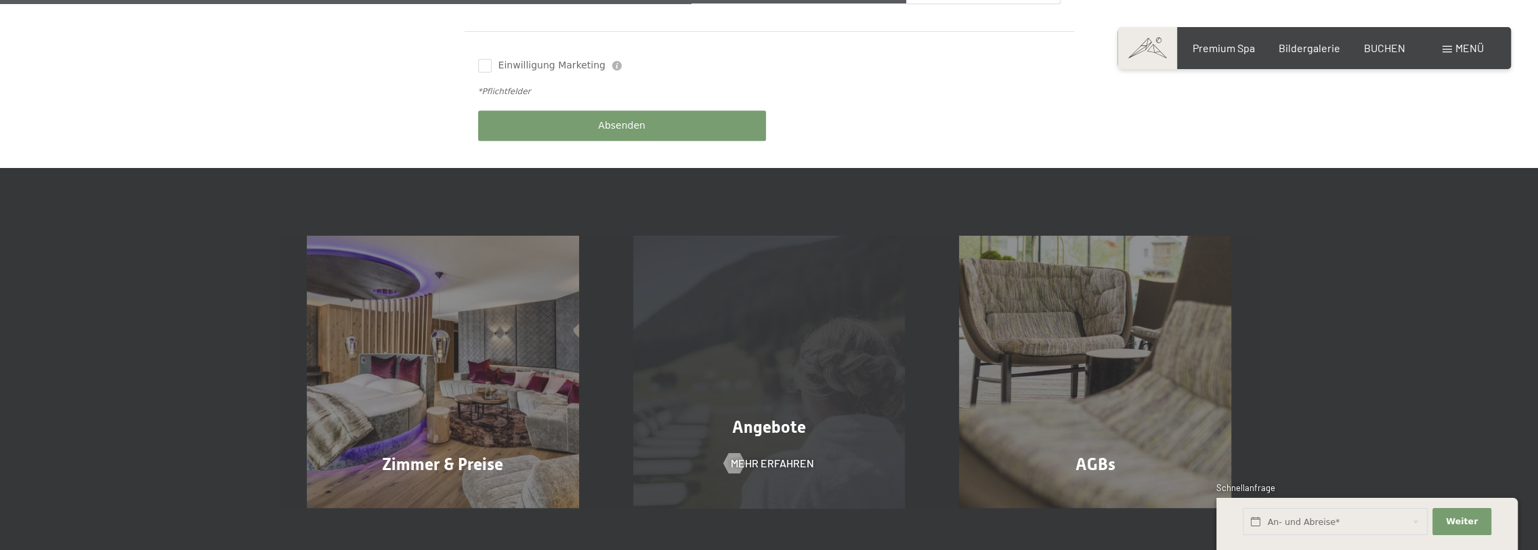
click at [814, 358] on div "Angebote Mehr erfahren" at bounding box center [769, 372] width 326 height 272
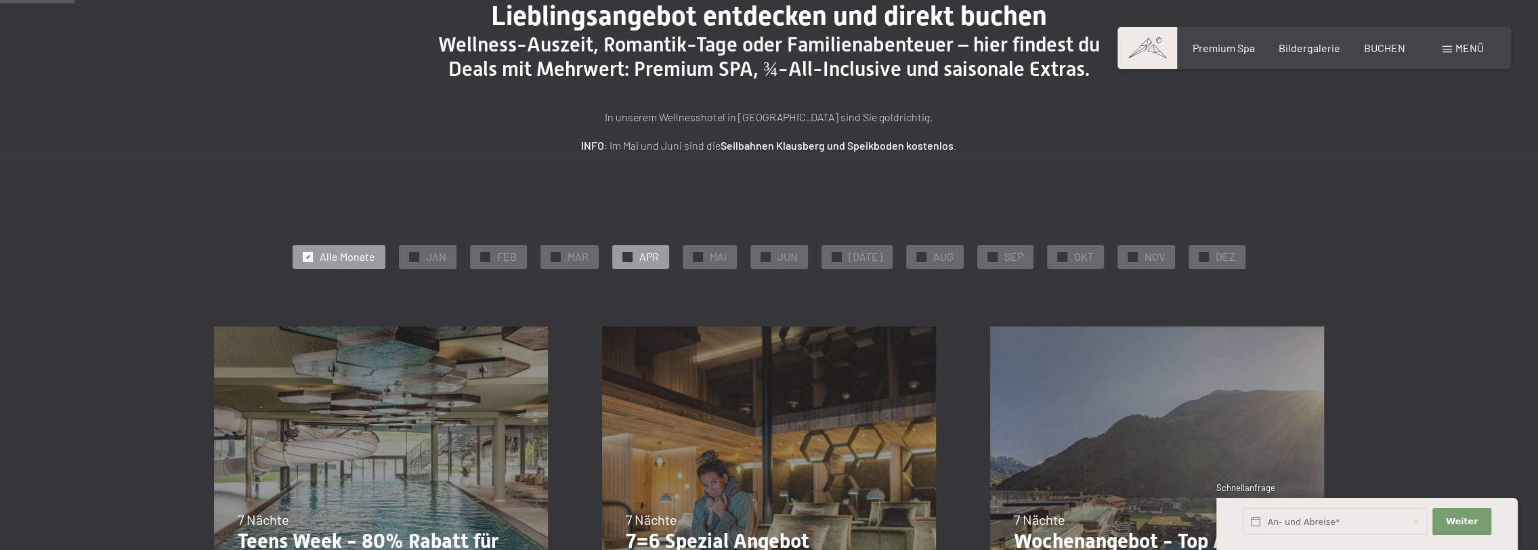
click at [633, 256] on div at bounding box center [628, 257] width 10 height 10
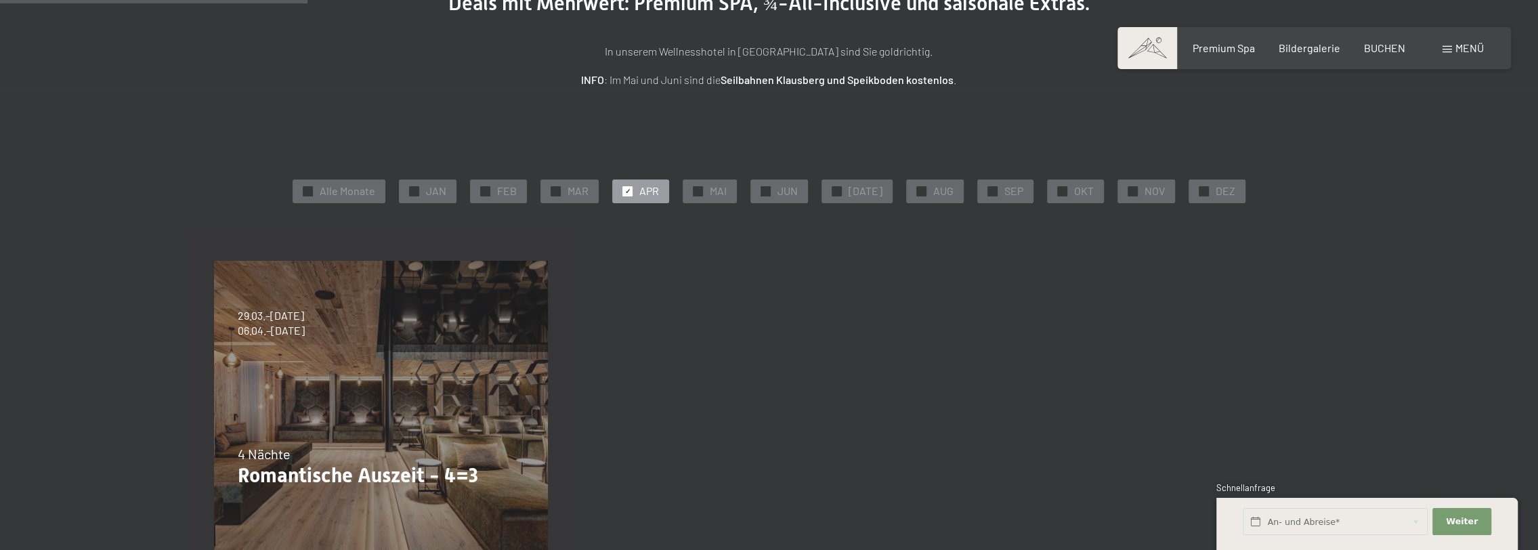
scroll to position [271, 0]
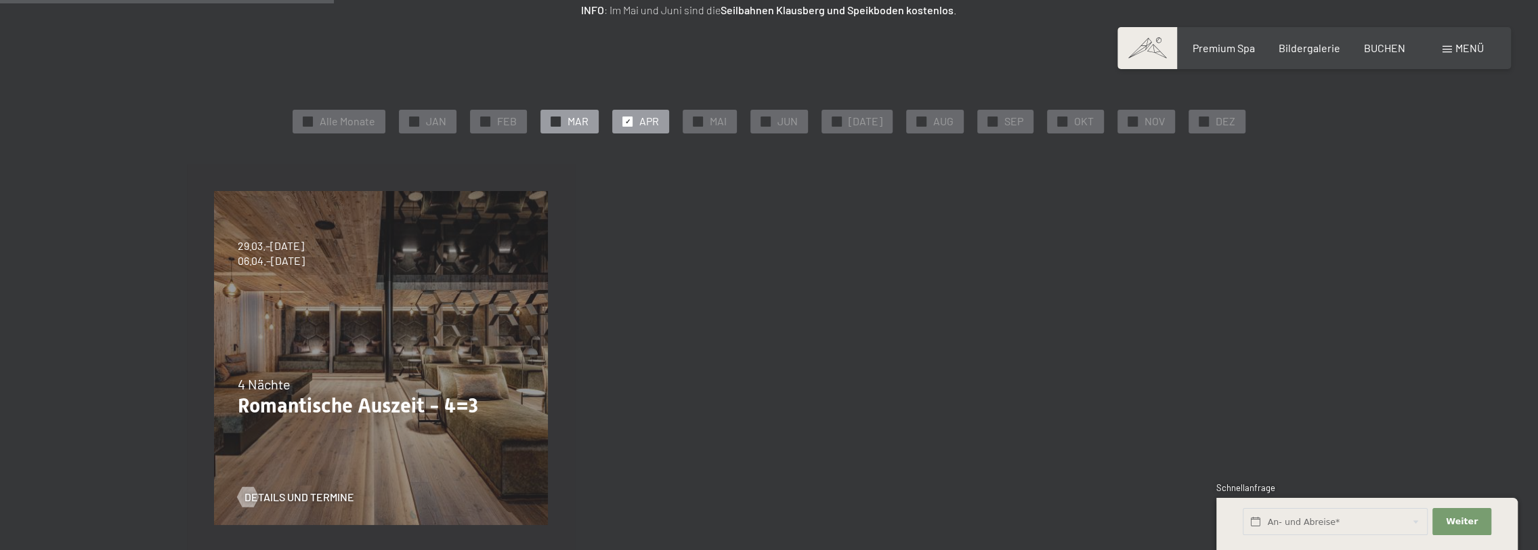
click at [585, 117] on span "MAR" at bounding box center [578, 121] width 21 height 15
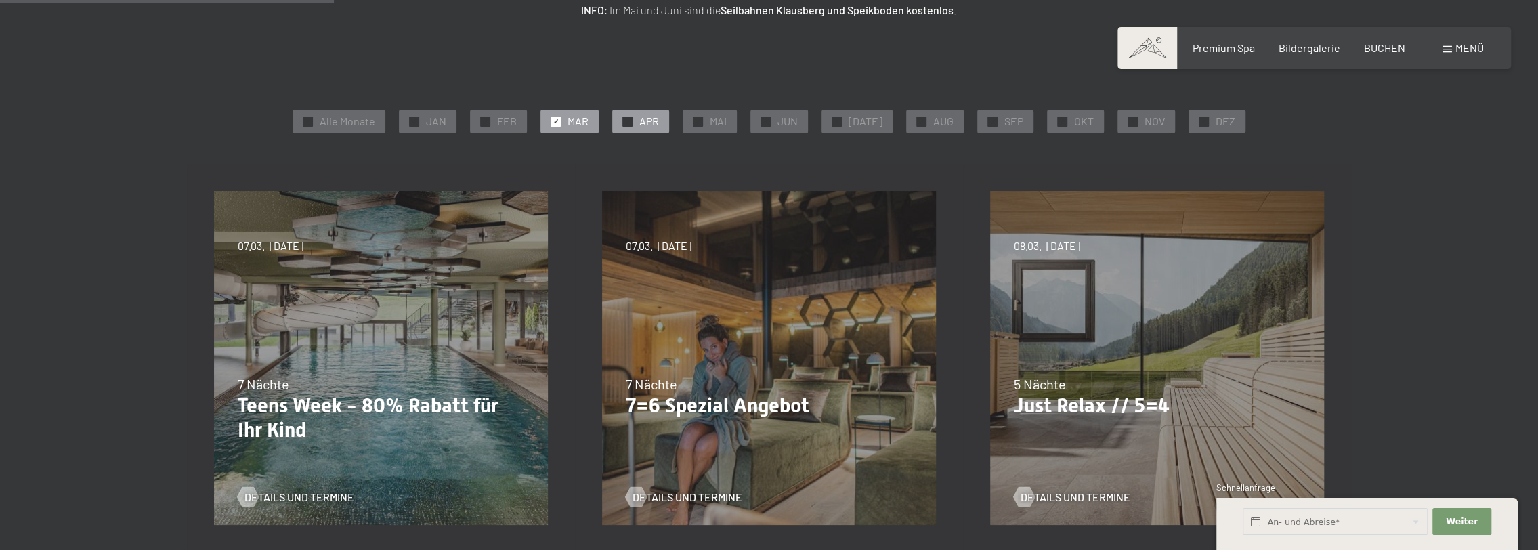
click at [631, 119] on span "✓" at bounding box center [627, 121] width 5 height 9
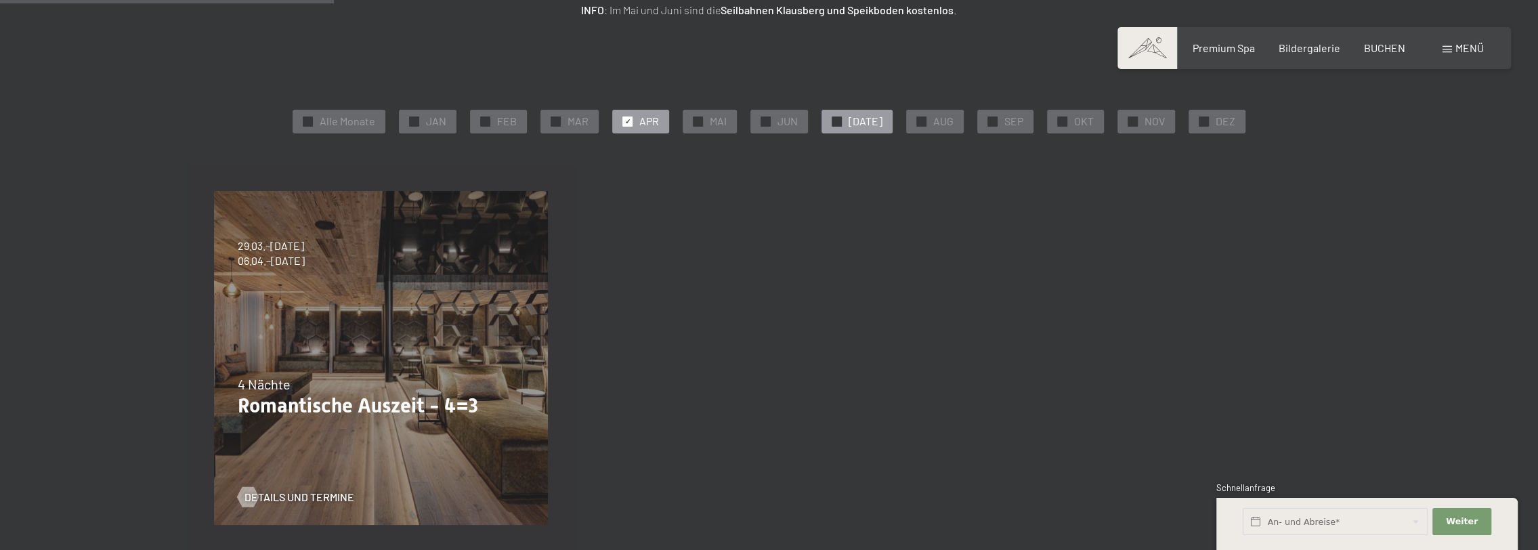
click at [852, 117] on div "✓ [DATE]" at bounding box center [857, 121] width 71 height 23
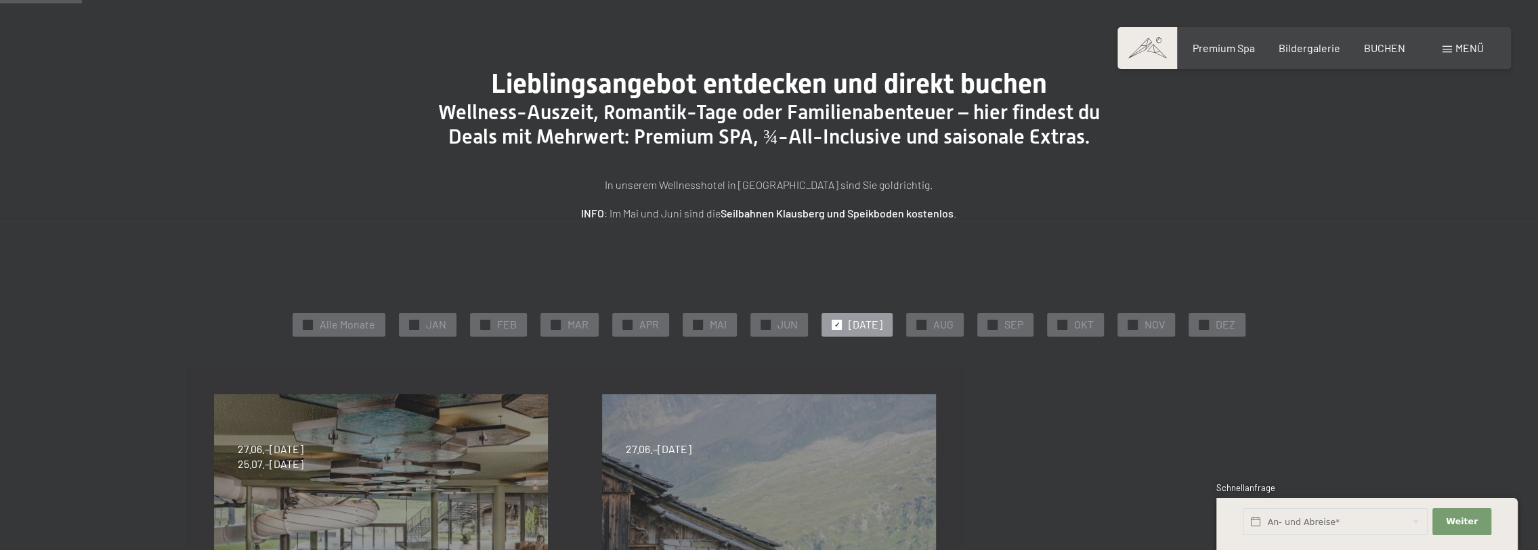
scroll to position [0, 0]
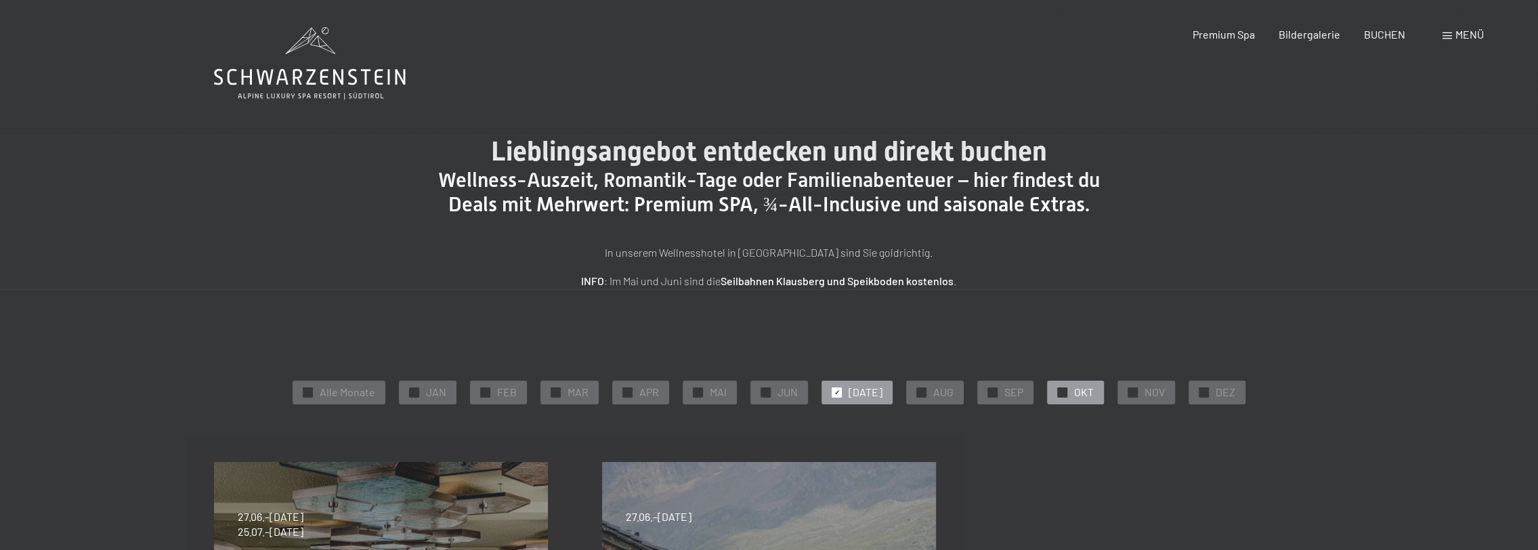
click at [1065, 389] on div "✓ OKT" at bounding box center [1075, 392] width 57 height 23
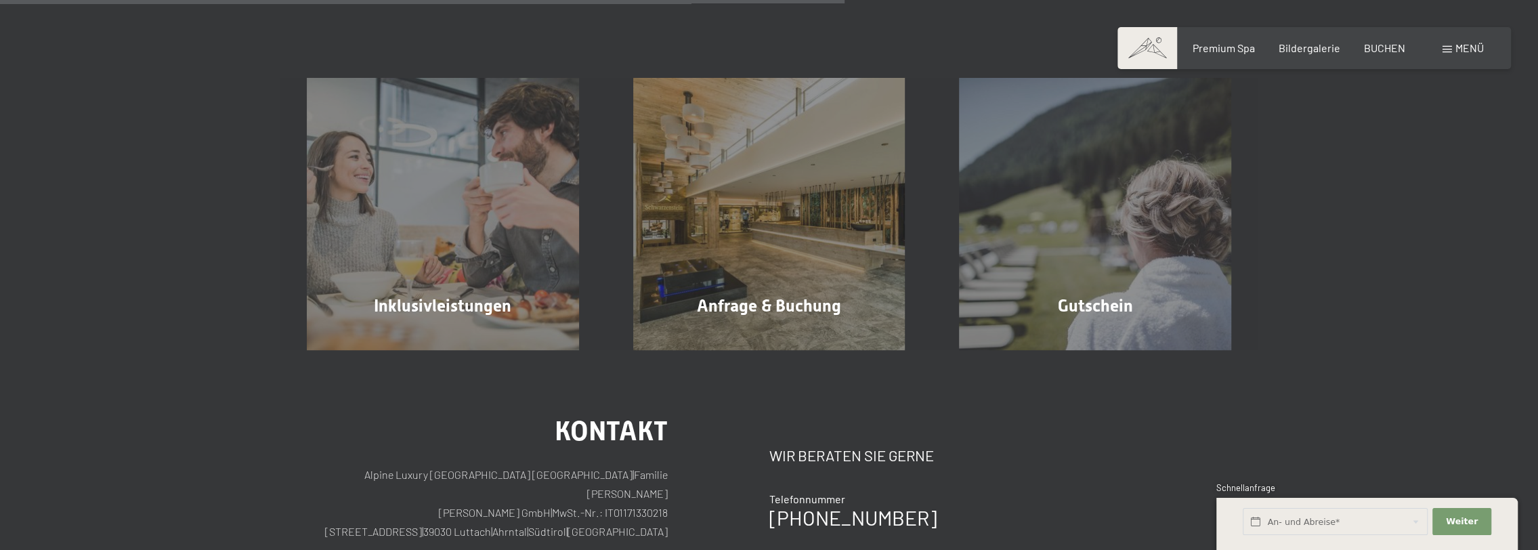
scroll to position [474, 0]
